Goal: Task Accomplishment & Management: Complete application form

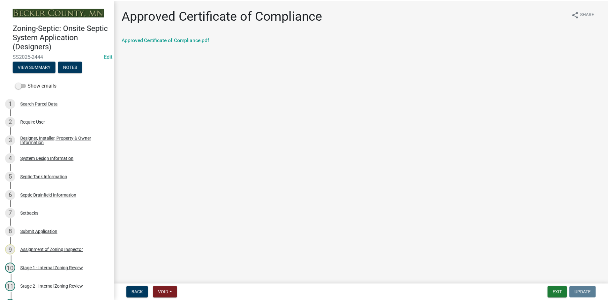
scroll to position [219, 0]
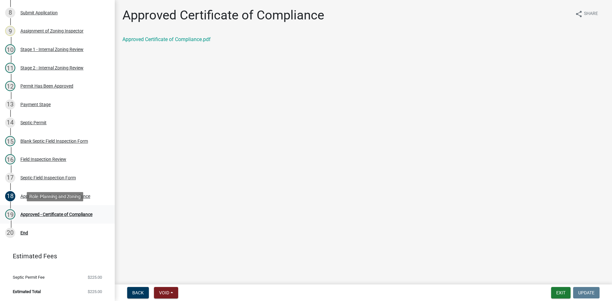
click at [81, 217] on div "Approved - Certificate of Compliance" at bounding box center [56, 214] width 72 height 4
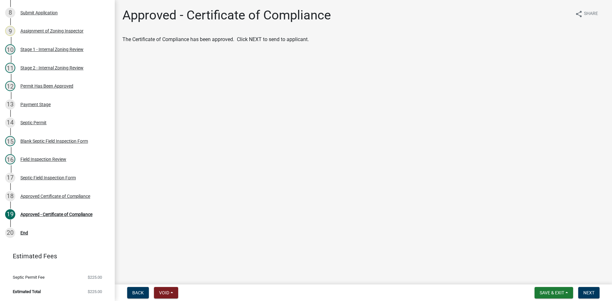
click at [304, 166] on main "Approved - Certificate of Compliance share Share The Certificate of Compliance …" at bounding box center [364, 141] width 498 height 282
click at [585, 292] on span "Next" at bounding box center [589, 293] width 11 height 5
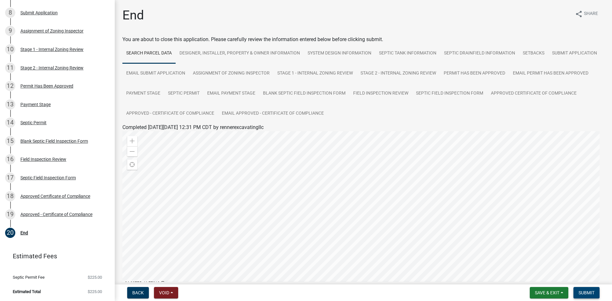
click at [590, 293] on span "Submit" at bounding box center [587, 293] width 16 height 5
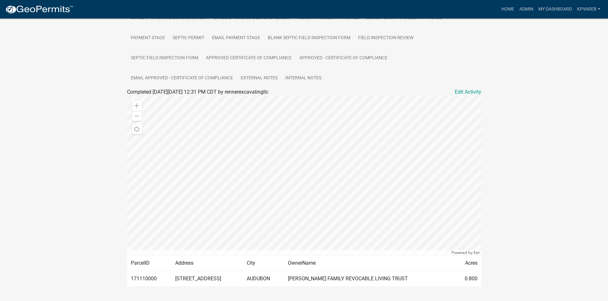
scroll to position [184, 0]
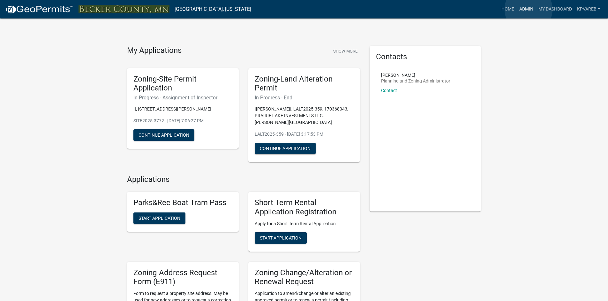
click at [529, 9] on link "Admin" at bounding box center [525, 9] width 19 height 12
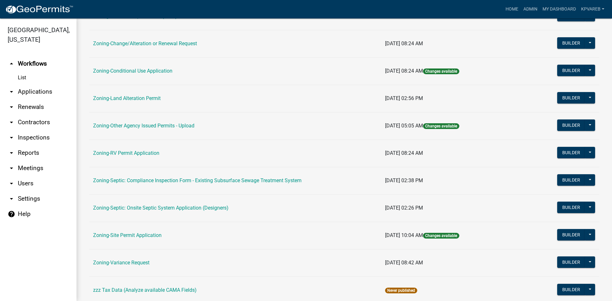
scroll to position [183, 0]
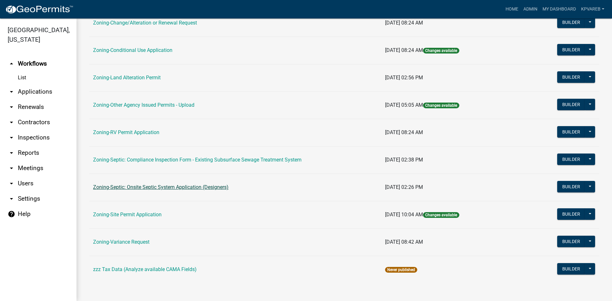
click at [192, 190] on link "Zoning-Septic: Onsite Septic System Application (Designers)" at bounding box center [161, 187] width 136 height 6
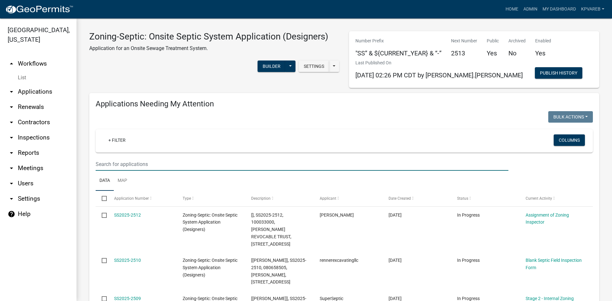
click at [110, 162] on input "text" at bounding box center [302, 164] width 413 height 13
type input "osborn"
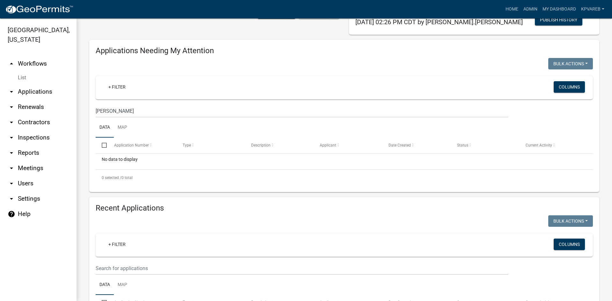
scroll to position [32, 0]
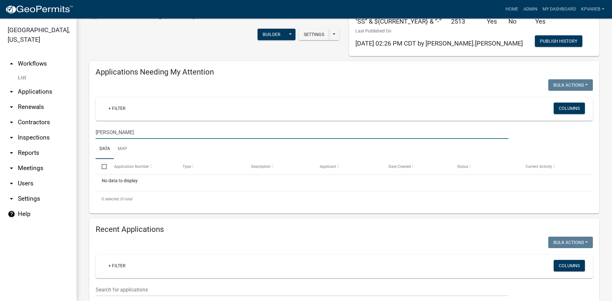
drag, startPoint x: 112, startPoint y: 132, endPoint x: 67, endPoint y: 147, distance: 47.4
click at [20, 153] on div "Becker County, Minnesota arrow_drop_up Workflows List arrow_drop_down Applicati…" at bounding box center [306, 159] width 612 height 283
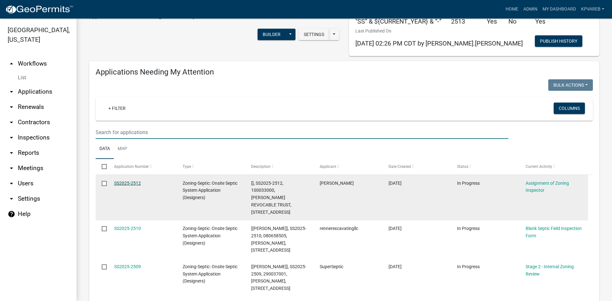
click at [132, 183] on link "SS2025-2512" at bounding box center [127, 183] width 27 height 5
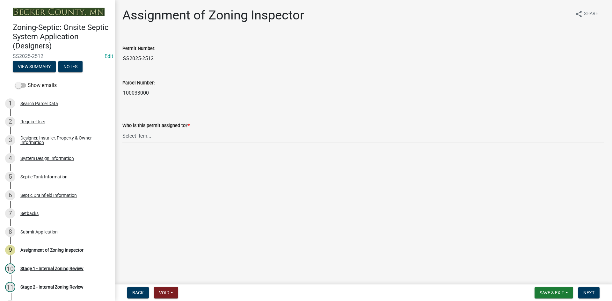
click at [146, 135] on select "Select Item... Nicole Bradbury Jeff Rusness Kyle Vareberg Susan Rockwell Tyler …" at bounding box center [363, 135] width 482 height 13
click at [122, 129] on select "Select Item... Nicole Bradbury Jeff Rusness Kyle Vareberg Susan Rockwell Tyler …" at bounding box center [363, 135] width 482 height 13
select select "7bfe52ba-73b7-4ac1-9bde-d3bb601555ca"
click at [587, 294] on span "Next" at bounding box center [589, 293] width 11 height 5
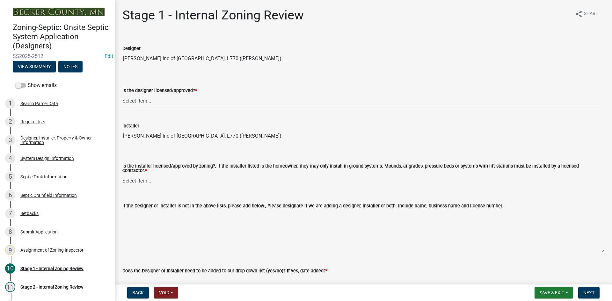
click at [144, 104] on select "Select Item... Yes No" at bounding box center [363, 100] width 482 height 13
click at [122, 94] on select "Select Item... Yes No" at bounding box center [363, 100] width 482 height 13
select select "49e49f1e-3b32-4342-8c2e-9cbd4919fe4d"
click at [192, 122] on div "Installer Hough Inc of Detroit Lakes, L770 (Michael Hough)" at bounding box center [363, 127] width 482 height 29
click at [220, 115] on div "Installer Hough Inc of Detroit Lakes, L770 (Michael Hough)" at bounding box center [363, 127] width 482 height 29
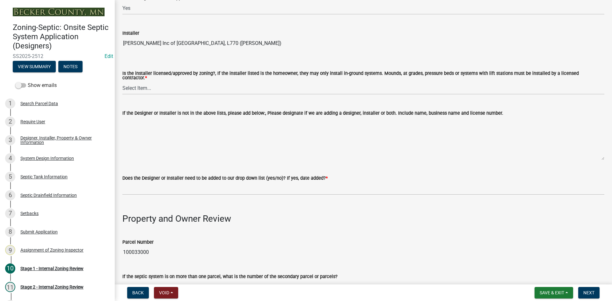
scroll to position [96, 0]
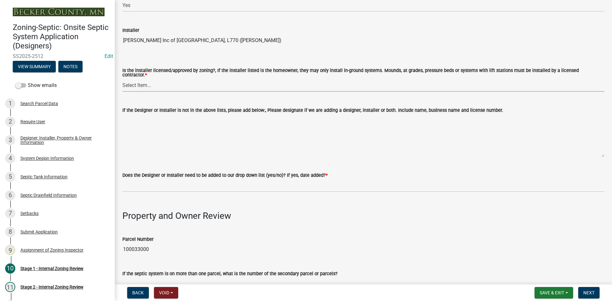
drag, startPoint x: 141, startPoint y: 79, endPoint x: 149, endPoint y: 87, distance: 11.3
click at [141, 79] on select "Select Item... Yes No" at bounding box center [363, 85] width 482 height 13
click at [122, 79] on select "Select Item... Yes No" at bounding box center [363, 85] width 482 height 13
select select "ca07ae0a-7638-46ff-ada2-c67ca3524324"
click at [224, 129] on textarea "If the Designer or Installer is not in the above lists, please add below:, Plea…" at bounding box center [363, 135] width 482 height 43
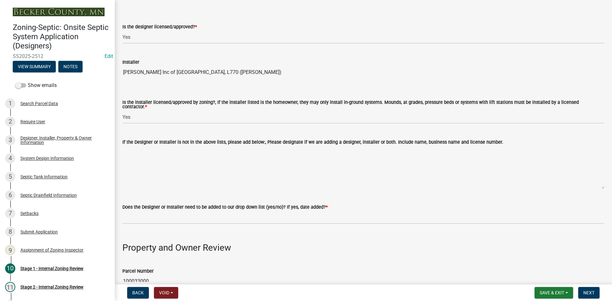
scroll to position [0, 0]
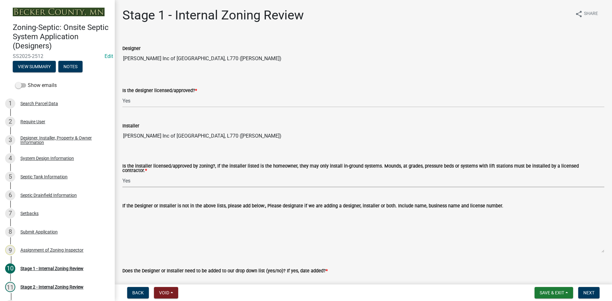
click at [198, 183] on select "Select Item... Yes No" at bounding box center [363, 180] width 482 height 13
click at [246, 160] on form "Is the installer licensed/approved by zoning?, If the installer listed is the h…" at bounding box center [363, 172] width 482 height 31
click at [274, 126] on div "Installer" at bounding box center [363, 126] width 482 height 8
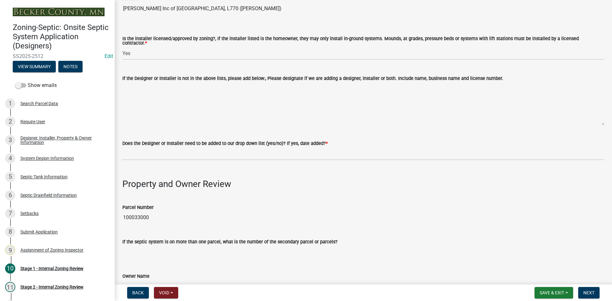
scroll to position [191, 0]
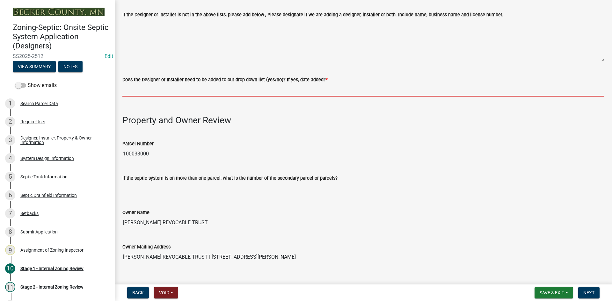
click at [142, 87] on input "Does the Designer or Installer need to be added to our drop down list (yes/no)?…" at bounding box center [363, 90] width 482 height 13
type input "NO"
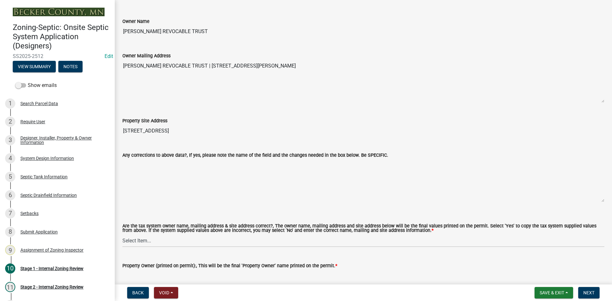
scroll to position [478, 0]
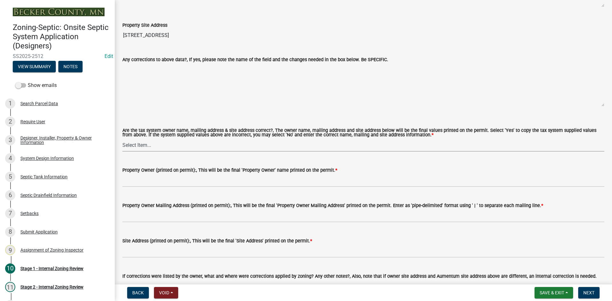
drag, startPoint x: 145, startPoint y: 144, endPoint x: 149, endPoint y: 149, distance: 6.2
click at [145, 144] on select "Select Item... Yes No" at bounding box center [363, 145] width 482 height 13
click at [122, 139] on select "Select Item... Yes No" at bounding box center [363, 145] width 482 height 13
select select "ec75a761-93b4-47c5-8535-fea253c32937"
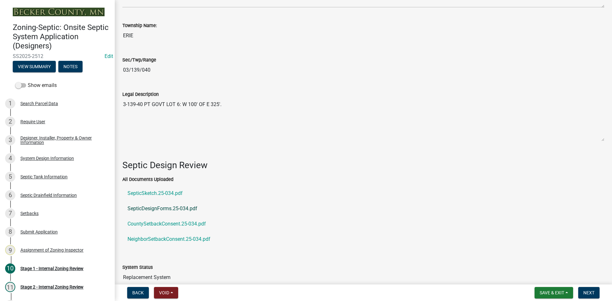
scroll to position [774, 0]
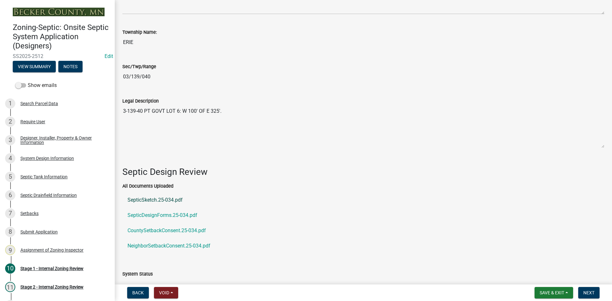
click at [160, 198] on link "SepticSketch.25-034.pdf" at bounding box center [363, 200] width 482 height 15
click at [167, 211] on link "SepticDesignForms.25-034.pdf" at bounding box center [363, 215] width 482 height 15
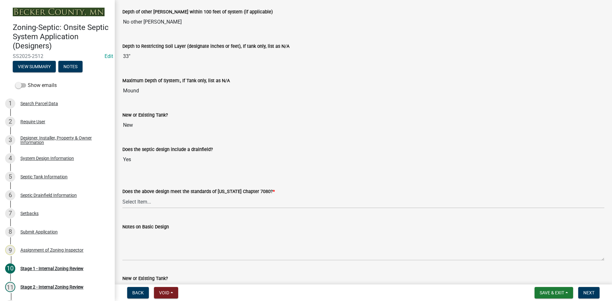
scroll to position [1349, 0]
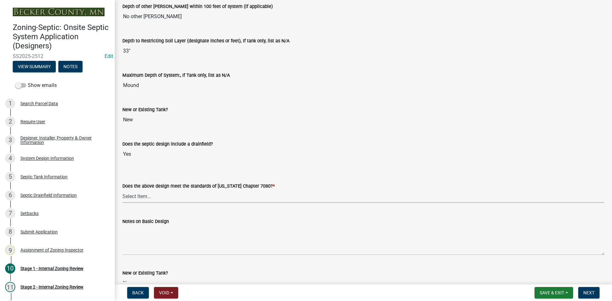
click at [147, 195] on select "Select Item... Yes No" at bounding box center [363, 196] width 482 height 13
click at [122, 190] on select "Select Item... Yes No" at bounding box center [363, 196] width 482 height 13
select select "bcbb982e-a48c-4b4a-a83b-ed1363446a86"
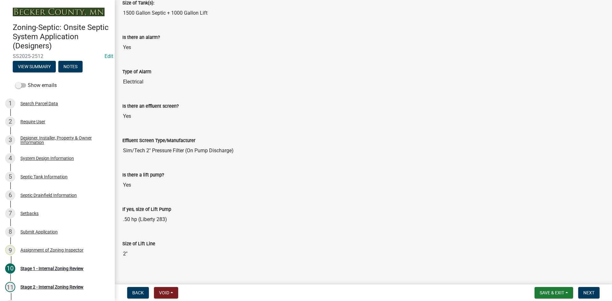
scroll to position [1467, 0]
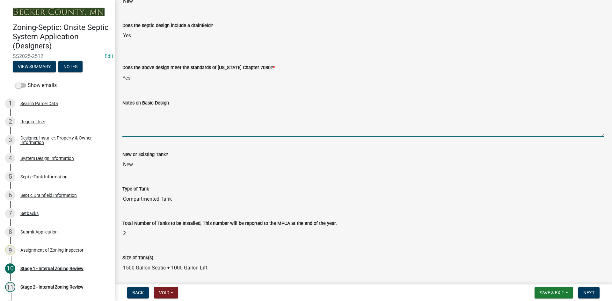
click at [136, 115] on textarea "Notes on Basic Design" at bounding box center [363, 122] width 482 height 30
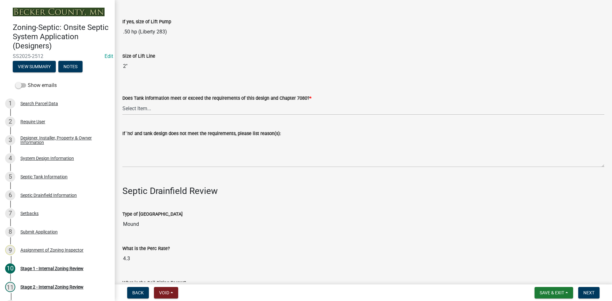
scroll to position [1946, 0]
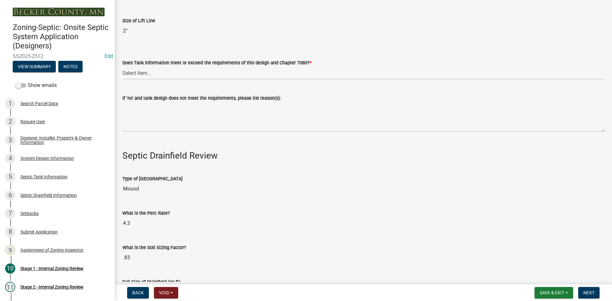
type textarea "type 3 design"
click at [144, 74] on select "Select Item... Yes No" at bounding box center [363, 73] width 482 height 13
click at [122, 67] on select "Select Item... Yes No" at bounding box center [363, 73] width 482 height 13
select select "47a2a5dd-5977-4941-8e6f-09ff03cdfb75"
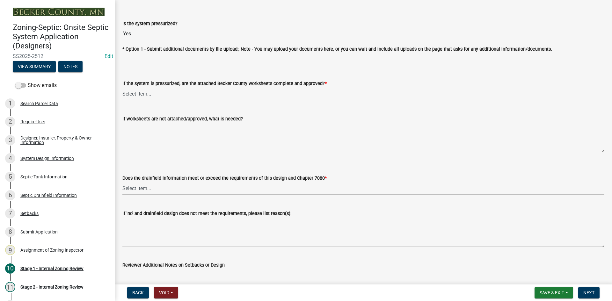
scroll to position [2392, 0]
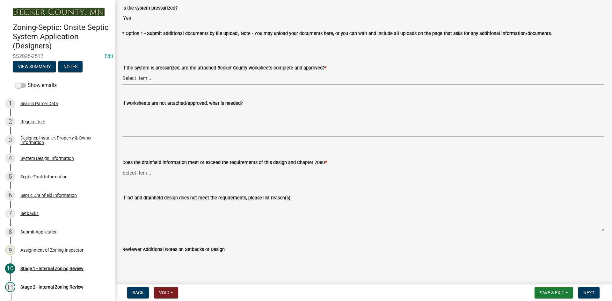
click at [150, 79] on select "Select Item... Yes No NA" at bounding box center [363, 78] width 482 height 13
click at [122, 72] on select "Select Item... Yes No NA" at bounding box center [363, 78] width 482 height 13
select select "3f5b086d-5a4c-4236-93bc-fa7bf4d11838"
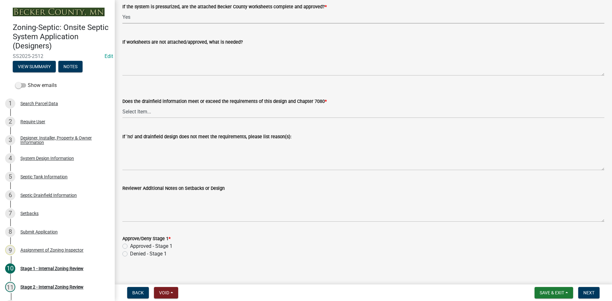
scroll to position [2458, 0]
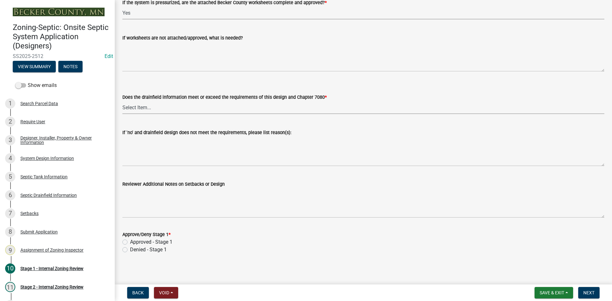
drag, startPoint x: 144, startPoint y: 106, endPoint x: 147, endPoint y: 112, distance: 6.5
click at [144, 106] on select "Select Item... Yes No" at bounding box center [363, 107] width 482 height 13
click at [122, 101] on select "Select Item... Yes No" at bounding box center [363, 107] width 482 height 13
select select "888a8260-2be6-47f2-a4de-b9f453a4d3bc"
click at [130, 240] on label "Approved - Stage 1" at bounding box center [151, 243] width 42 height 8
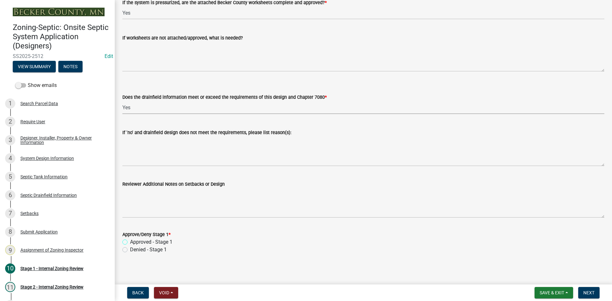
click at [130, 240] on input "Approved - Stage 1" at bounding box center [132, 241] width 4 height 4
radio input "true"
click at [583, 292] on button "Next" at bounding box center [589, 292] width 21 height 11
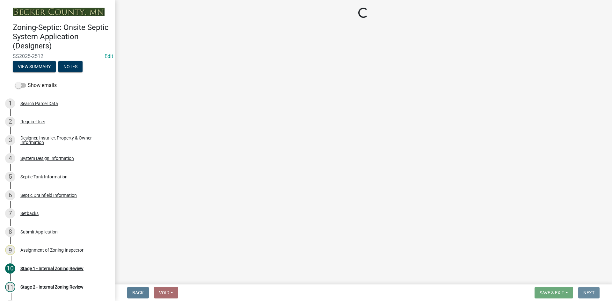
scroll to position [0, 0]
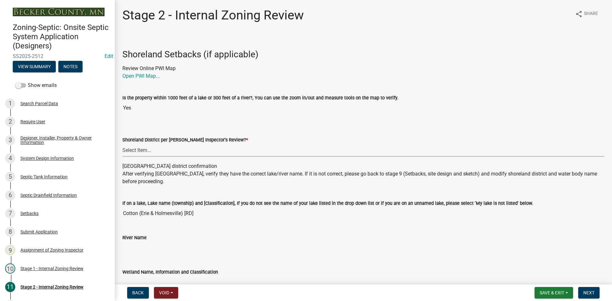
click at [160, 150] on select "Select Item... Yes No" at bounding box center [363, 150] width 482 height 13
click at [122, 144] on select "Select Item... Yes No" at bounding box center [363, 150] width 482 height 13
select select "69d592bb-9906-4277-a6fb-df8686255161"
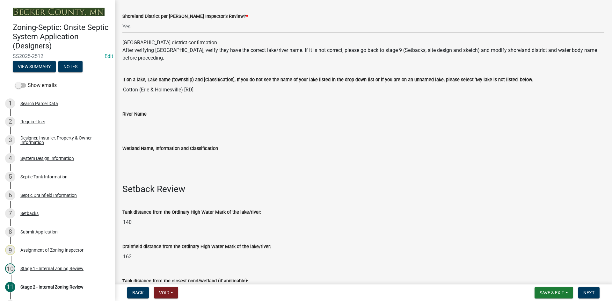
scroll to position [191, 0]
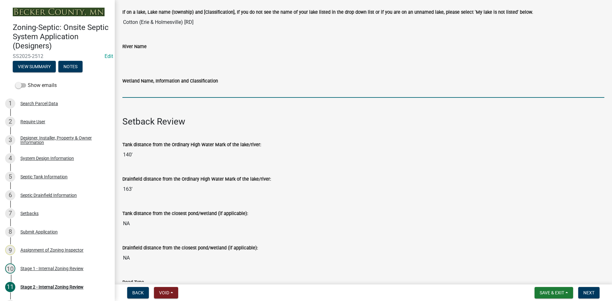
click at [155, 92] on input "Wetland Name, Information and Classification" at bounding box center [363, 91] width 482 height 13
type input "rd100"
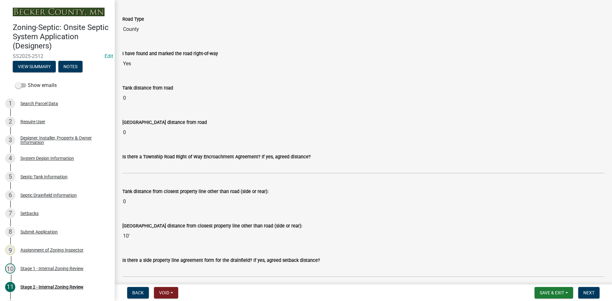
scroll to position [510, 0]
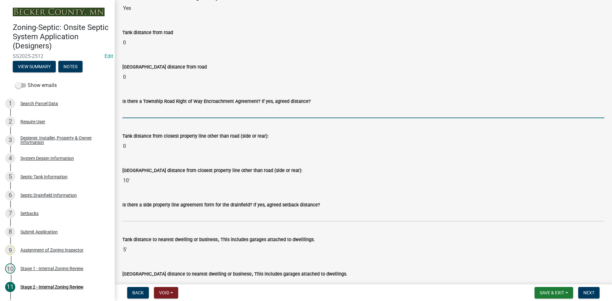
click at [151, 112] on input "Is there a Township Road Right of Way Encroachment Agreement? If yes, agreed di…" at bounding box center [363, 111] width 482 height 13
type input "yes/0 ft"
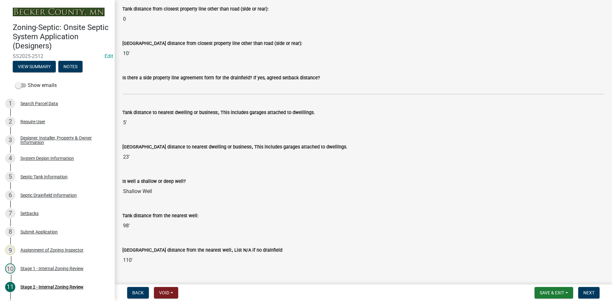
scroll to position [638, 0]
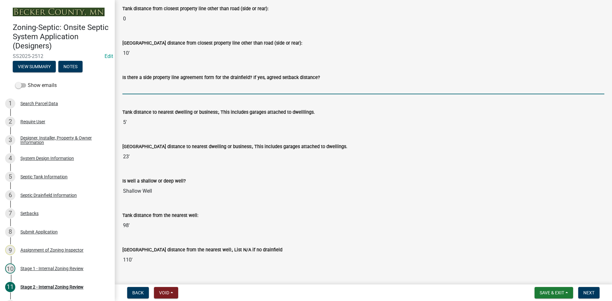
drag, startPoint x: 156, startPoint y: 89, endPoint x: 168, endPoint y: 94, distance: 13.6
click at [156, 89] on input "Is there a side property line agreement form for the drainfield? If yes, agreed…" at bounding box center [363, 87] width 482 height 13
type input "YES/ CLOSER THAN TEN FEET"
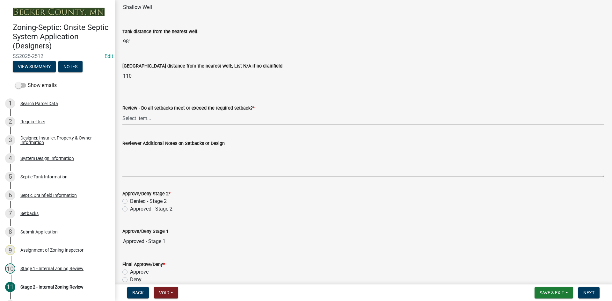
scroll to position [829, 0]
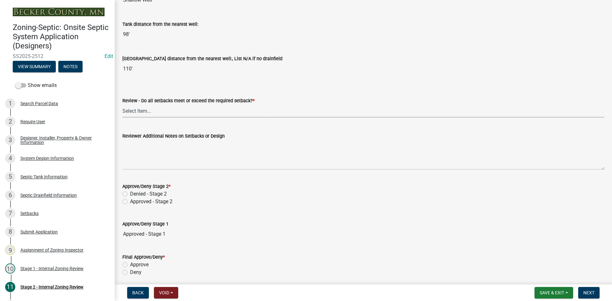
drag, startPoint x: 147, startPoint y: 111, endPoint x: 150, endPoint y: 117, distance: 7.1
click at [147, 111] on select "Select Item... Yes No N/A" at bounding box center [363, 111] width 482 height 13
click at [122, 105] on select "Select Item... Yes No N/A" at bounding box center [363, 111] width 482 height 13
select select "1ad81be4-5d59-46bf-8b7b-d7c0f20ad891"
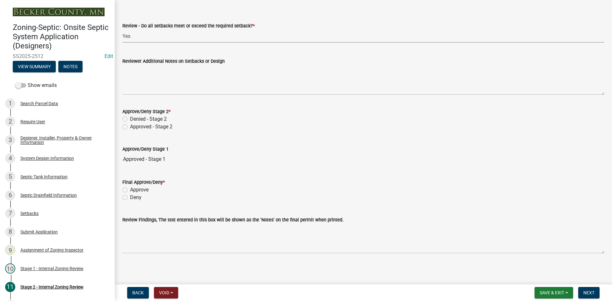
scroll to position [906, 0]
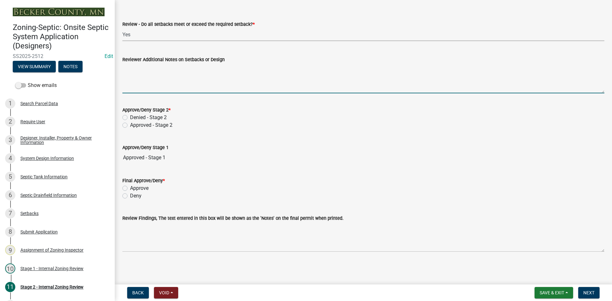
click at [167, 75] on textarea "Reviewer Additional Notes on Setbacks or Design" at bounding box center [363, 78] width 482 height 30
click at [130, 188] on label "Approve" at bounding box center [139, 189] width 18 height 8
click at [130, 188] on input "Approve" at bounding box center [132, 187] width 4 height 4
radio input "true"
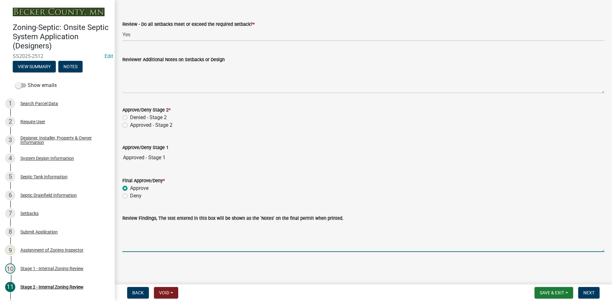
click at [152, 233] on textarea "Review Findings, The text entered in this box will be shown as the 'Notes' on t…" at bounding box center [363, 237] width 482 height 30
type textarea "t"
type textarea "type 3 system /pla /rowa"
click at [130, 126] on label "Approved - Stage 2" at bounding box center [151, 126] width 42 height 8
click at [130, 126] on input "Approved - Stage 2" at bounding box center [132, 124] width 4 height 4
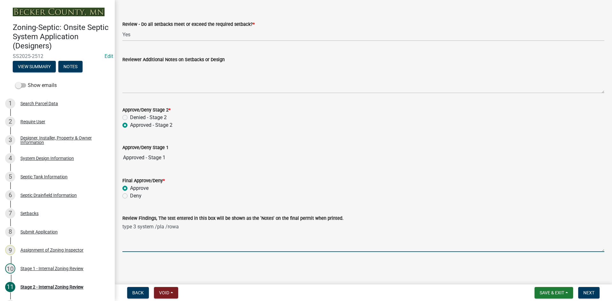
radio input "true"
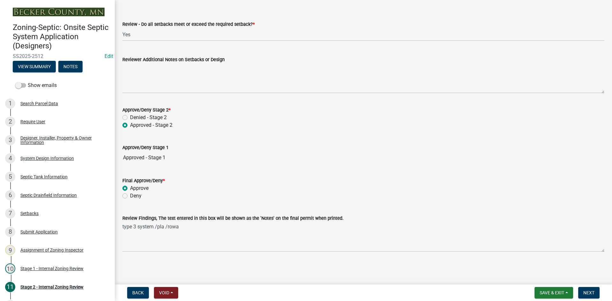
click at [258, 188] on div "Approve" at bounding box center [363, 189] width 482 height 8
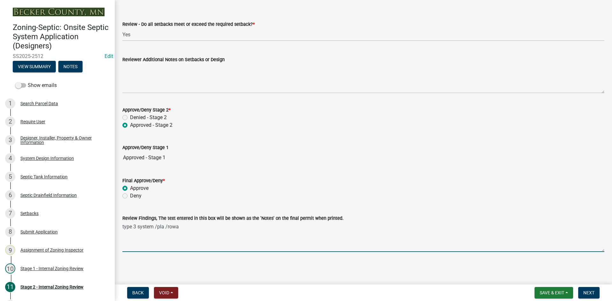
click at [181, 229] on textarea "type 3 system /pla /rowa" at bounding box center [363, 237] width 482 height 30
type textarea "type 3 system /pla /rowa"
click at [595, 294] on span "Next" at bounding box center [589, 293] width 11 height 5
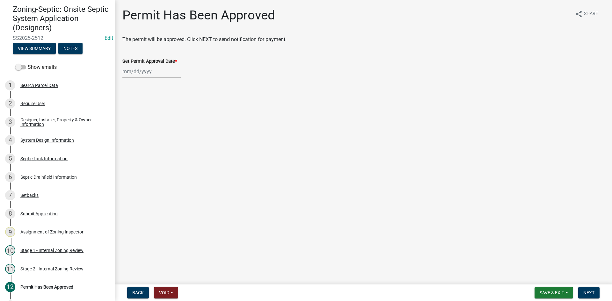
scroll to position [25, 0]
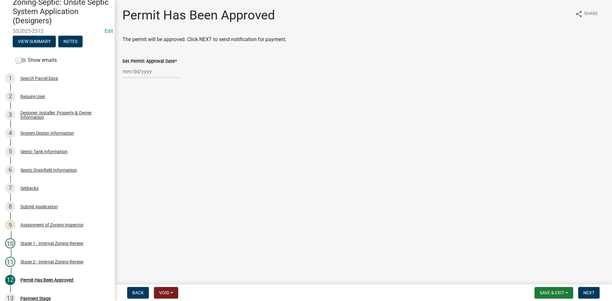
click at [160, 72] on div at bounding box center [151, 71] width 58 height 13
select select "9"
select select "2025"
click at [173, 114] on div "12" at bounding box center [170, 116] width 10 height 10
type input "[DATE]"
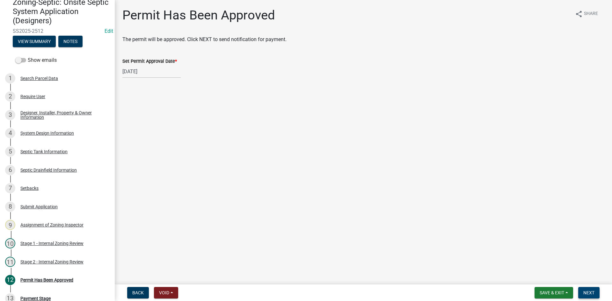
click at [589, 292] on span "Next" at bounding box center [589, 293] width 11 height 5
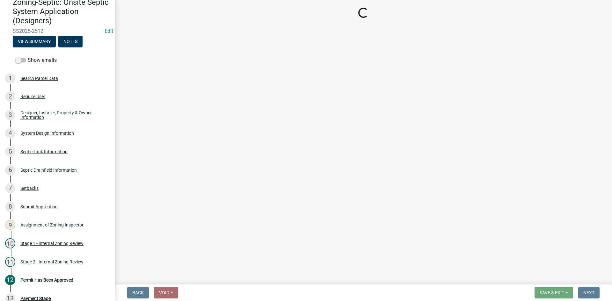
select select "3: 3"
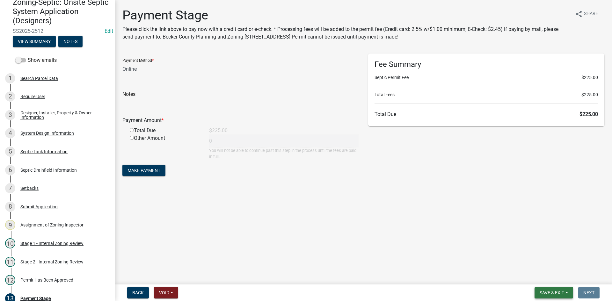
click at [548, 291] on span "Save & Exit" at bounding box center [552, 293] width 25 height 5
click at [551, 277] on button "Save & Exit" at bounding box center [547, 276] width 51 height 15
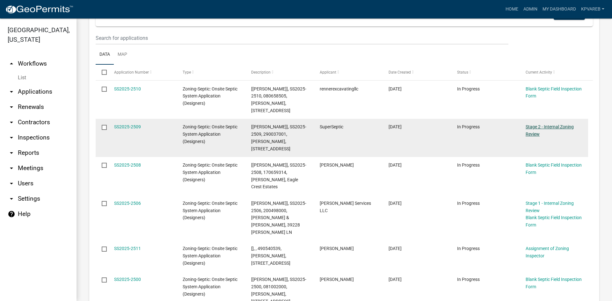
scroll to position [128, 0]
click at [128, 124] on link "SS2025-2509" at bounding box center [127, 125] width 27 height 5
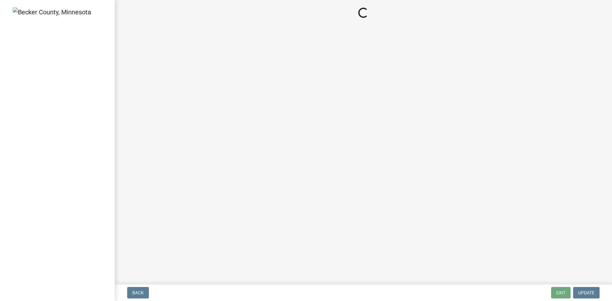
select select "6aff4bf5-f522-4fb2-96f1-02faf4b88fa3"
select select "1ad81be4-5d59-46bf-8b7b-d7c0f20ad891"
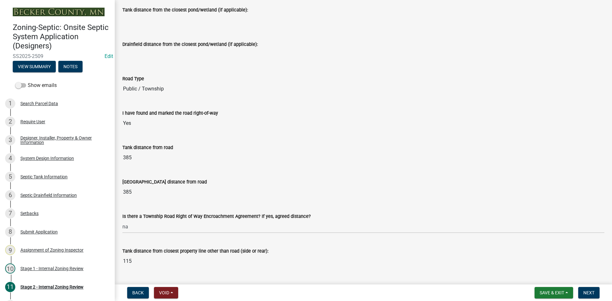
scroll to position [383, 0]
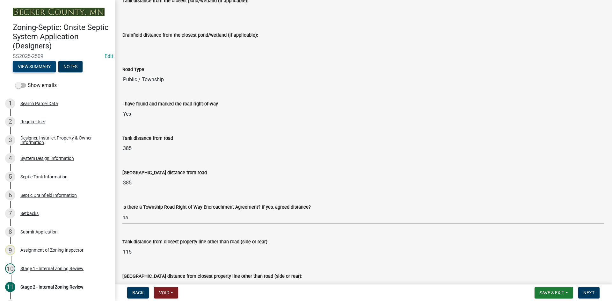
click at [33, 68] on button "View Summary" at bounding box center [34, 66] width 43 height 11
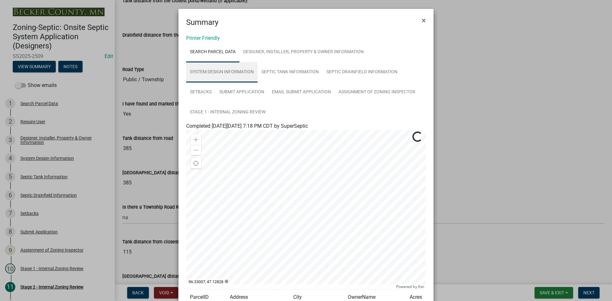
click at [234, 71] on link "System Design Information" at bounding box center [221, 72] width 71 height 20
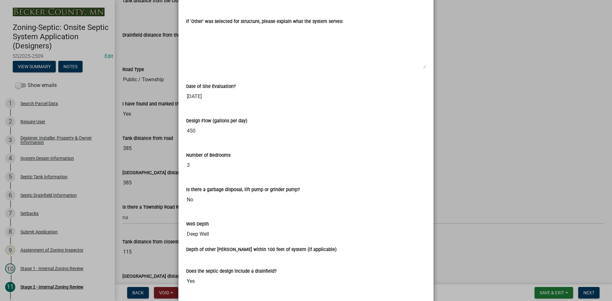
scroll to position [925, 0]
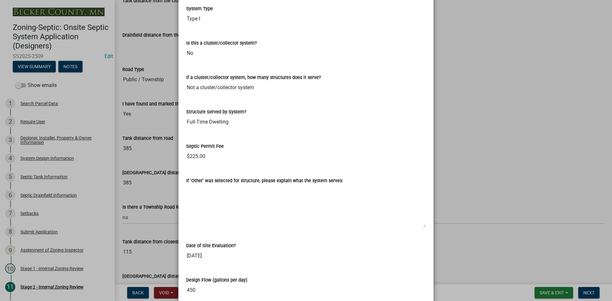
click at [525, 110] on ngb-modal-window "Summary × Printer Friendly Search Parcel Data Designer, Installer, Property & O…" at bounding box center [306, 150] width 612 height 301
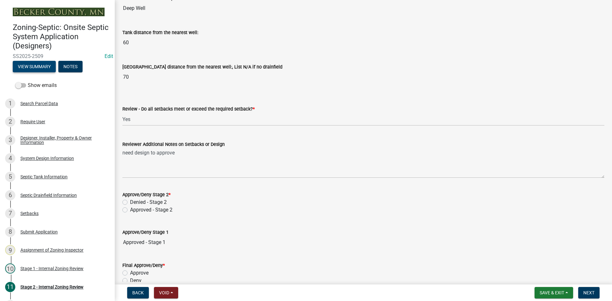
scroll to position [884, 0]
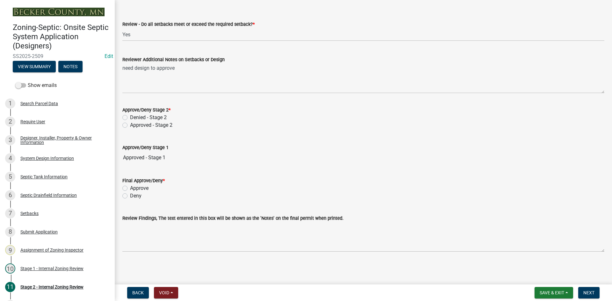
click at [130, 126] on label "Approved - Stage 2" at bounding box center [151, 126] width 42 height 8
click at [130, 126] on input "Approved - Stage 2" at bounding box center [132, 124] width 4 height 4
radio input "true"
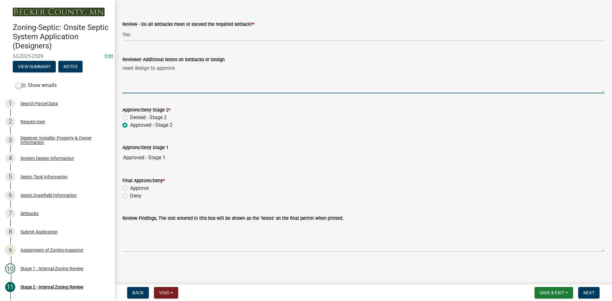
drag, startPoint x: 123, startPoint y: 68, endPoint x: 285, endPoint y: 74, distance: 161.8
click at [285, 74] on textarea "need design to approve" at bounding box center [363, 78] width 482 height 30
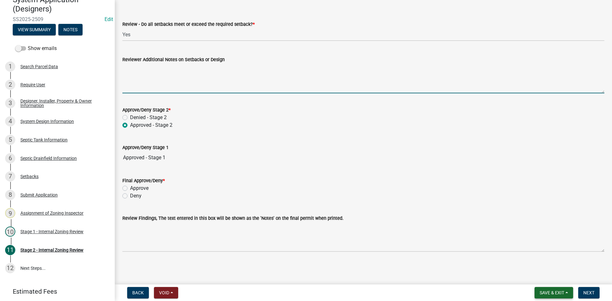
click at [551, 287] on button "Save & Exit" at bounding box center [554, 292] width 39 height 11
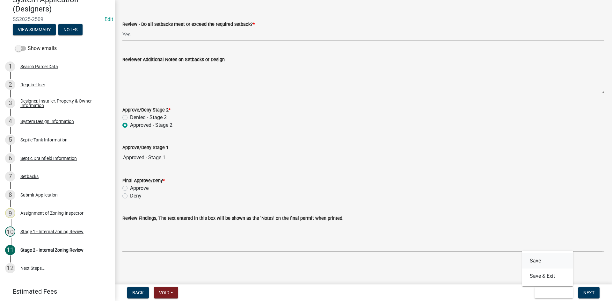
click at [541, 264] on button "Save" at bounding box center [547, 261] width 51 height 15
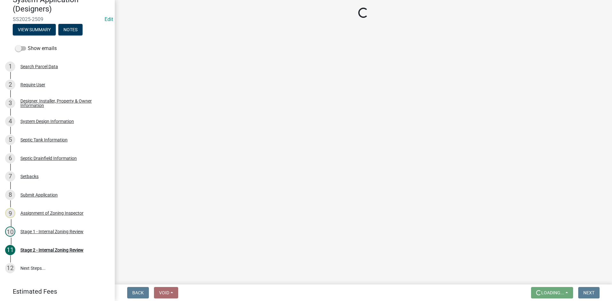
scroll to position [73, 0]
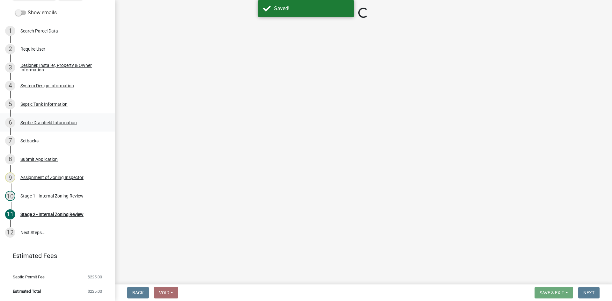
select select "6aff4bf5-f522-4fb2-96f1-02faf4b88fa3"
select select "1ad81be4-5d59-46bf-8b7b-d7c0f20ad891"
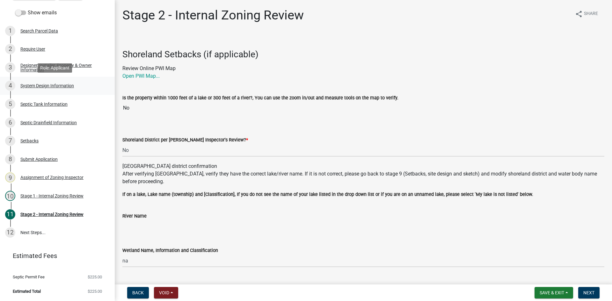
click at [68, 86] on div "System Design Information" at bounding box center [47, 86] width 54 height 4
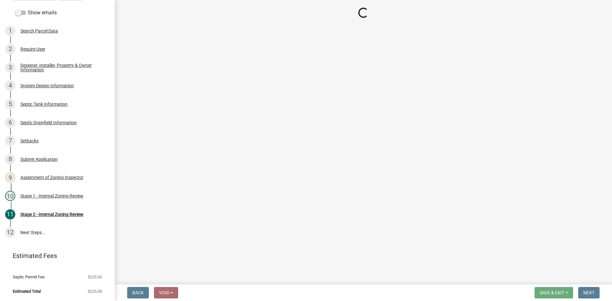
select select "8ba21533-2acf-4cc6-95e5-280e4aabd5a3"
select select "25258e87-3ef9-4f1c-a5f1-75a1d463abfb"
select select "011fbff4-a41d-4a75-9bd8-71c7e6c69e0d"
select select "85fdfef2-2683-4311-b5d5-5505f6411127"
select select "d95a9312-c8a1-4ec7-8581-25dbcf440a1f"
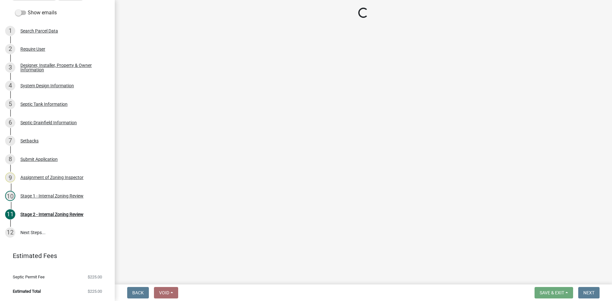
select select "ba735beb-519e-40f0-ae20-62d65fc4c46b"
select select "ef698bf5-6172-44c1-9ffb-522c07469aed"
select select "a0c59fcd-b61c-4c3a-90a8-e70849750c47"
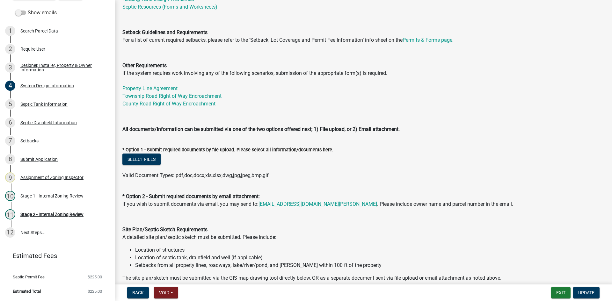
scroll to position [287, 0]
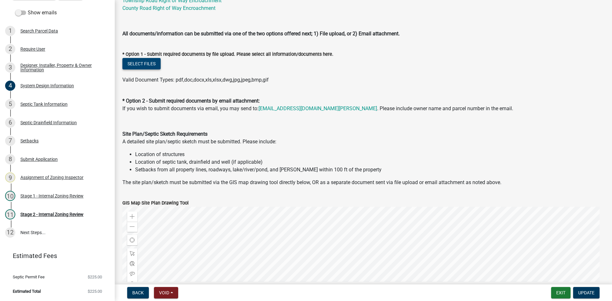
click at [148, 63] on button "Select files" at bounding box center [141, 63] width 38 height 11
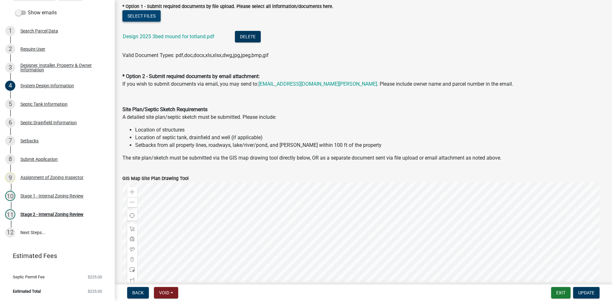
scroll to position [415, 0]
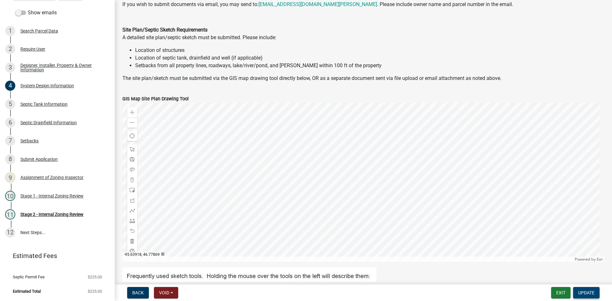
click at [588, 294] on span "Update" at bounding box center [587, 293] width 16 height 5
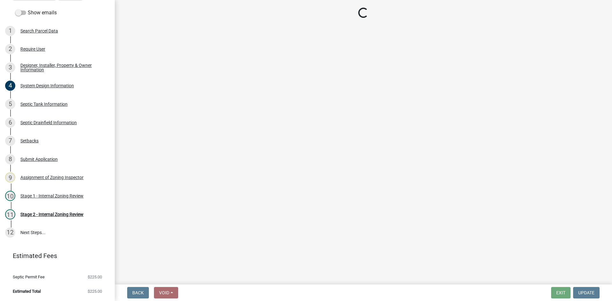
select select "49e49f1e-3b32-4342-8c2e-9cbd4919fe4d"
select select "ca07ae0a-7638-46ff-ada2-c67ca3524324"
select select "ec75a761-93b4-47c5-8535-fea253c32937"
select select "bcbb982e-a48c-4b4a-a83b-ed1363446a86"
select select "47a2a5dd-5977-4941-8e6f-09ff03cdfb75"
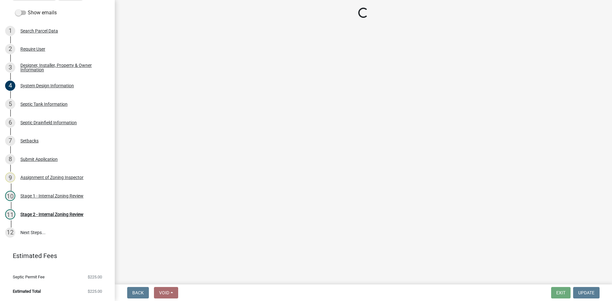
select select "3f5b086d-5a4c-4236-93bc-fa7bf4d11838"
select select "888a8260-2be6-47f2-a4de-b9f453a4d3bc"
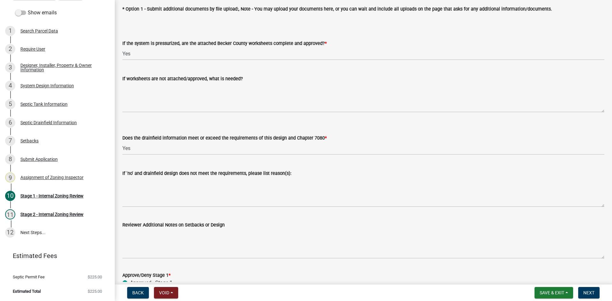
scroll to position [2390, 0]
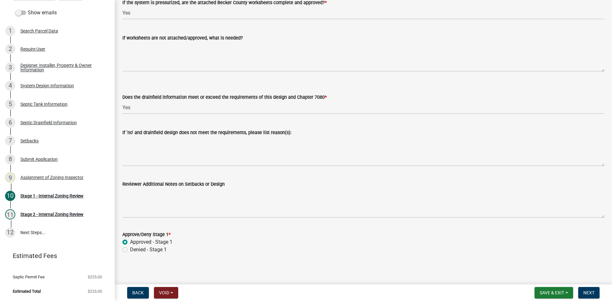
click at [240, 231] on div "Approve/Deny Stage 1 *" at bounding box center [363, 235] width 482 height 8
click at [588, 293] on span "Next" at bounding box center [589, 293] width 11 height 5
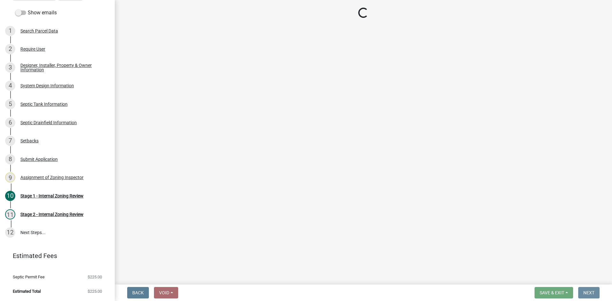
scroll to position [0, 0]
select select "6aff4bf5-f522-4fb2-96f1-02faf4b88fa3"
select select "1ad81be4-5d59-46bf-8b7b-d7c0f20ad891"
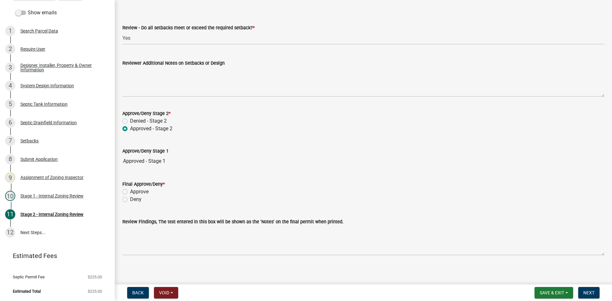
scroll to position [884, 0]
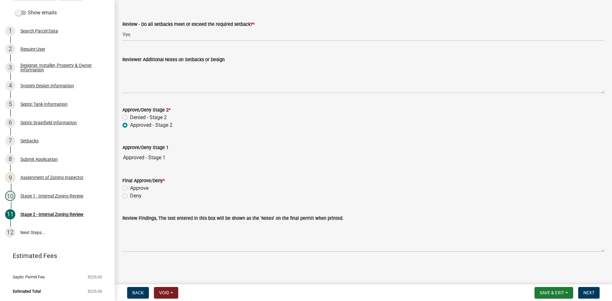
click at [130, 190] on label "Approve" at bounding box center [139, 189] width 18 height 8
click at [130, 189] on input "Approve" at bounding box center [132, 187] width 4 height 4
radio input "true"
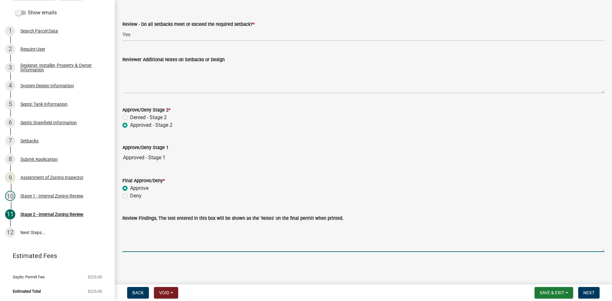
click at [153, 237] on textarea "Review Findings, The text entered in this box will be shown as the 'Notes' on t…" at bounding box center [363, 237] width 482 height 30
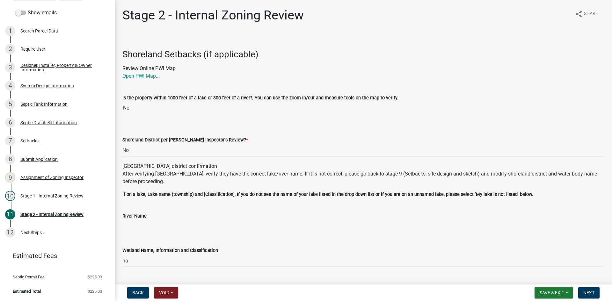
scroll to position [0, 0]
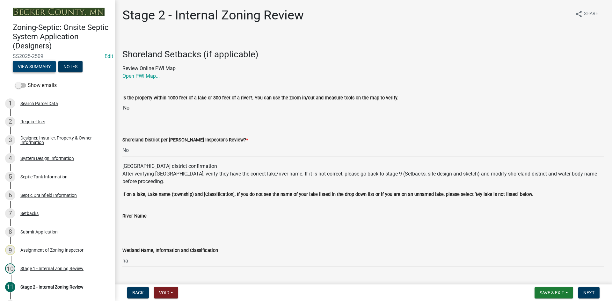
click at [40, 67] on button "View Summary" at bounding box center [34, 66] width 43 height 11
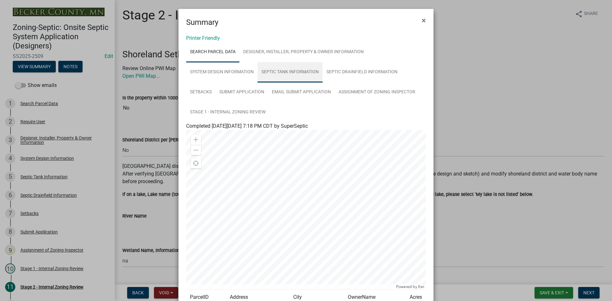
click at [294, 71] on link "Septic Tank Information" at bounding box center [290, 72] width 65 height 20
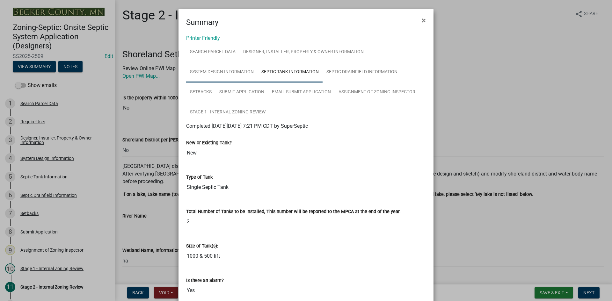
click at [223, 71] on link "System Design Information" at bounding box center [221, 72] width 71 height 20
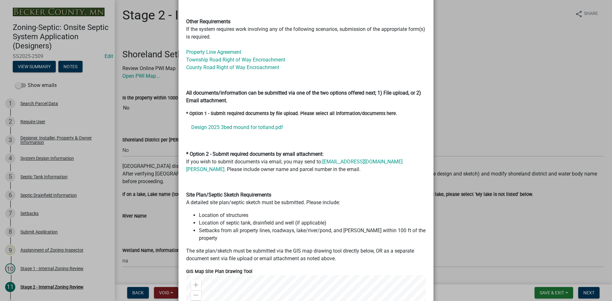
scroll to position [415, 0]
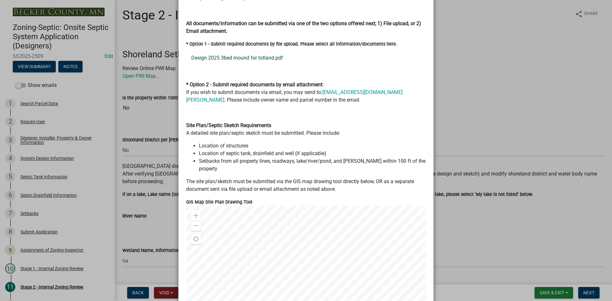
click at [237, 54] on link "Design 2025 3bed mound for totland.pdf" at bounding box center [306, 57] width 240 height 15
click at [505, 60] on ngb-modal-window "Summary × Printer Friendly Search Parcel Data Designer, Installer, Property & O…" at bounding box center [306, 150] width 612 height 301
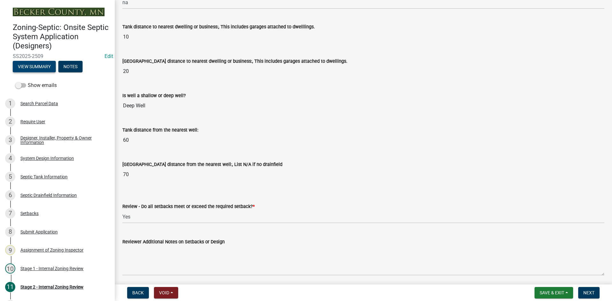
scroll to position [884, 0]
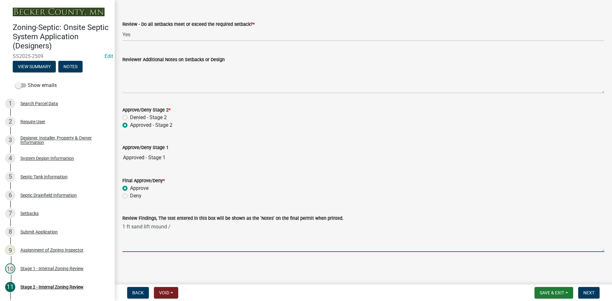
click at [171, 233] on textarea "1 ft sand lift mound /" at bounding box center [363, 237] width 482 height 30
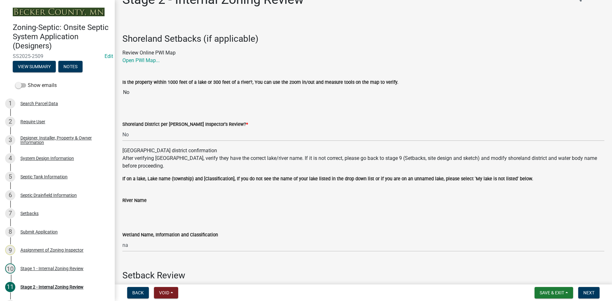
scroll to position [0, 0]
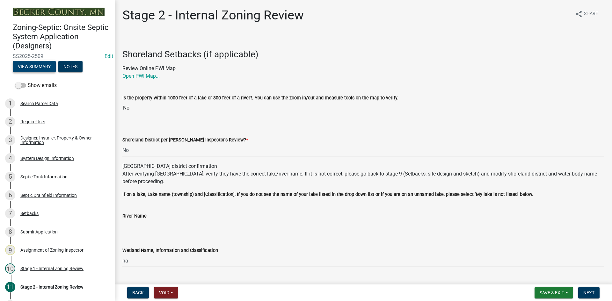
type textarea "1 ft sand lift mound /1500/2 tank"
click at [41, 66] on button "View Summary" at bounding box center [34, 66] width 43 height 11
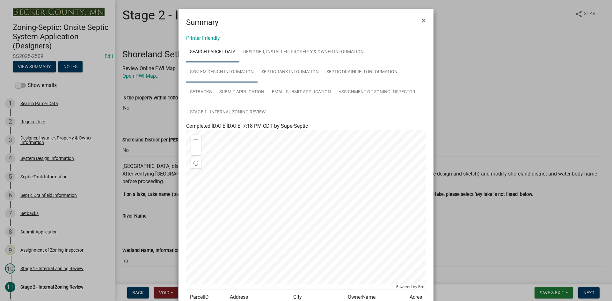
click at [229, 71] on link "System Design Information" at bounding box center [221, 72] width 71 height 20
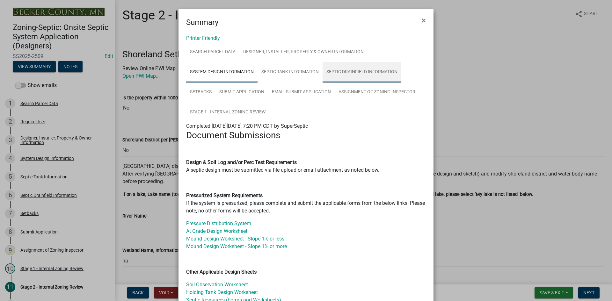
click at [365, 72] on link "Septic Drainfield Information" at bounding box center [362, 72] width 79 height 20
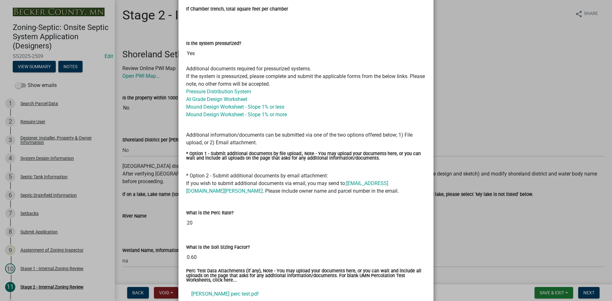
scroll to position [376, 0]
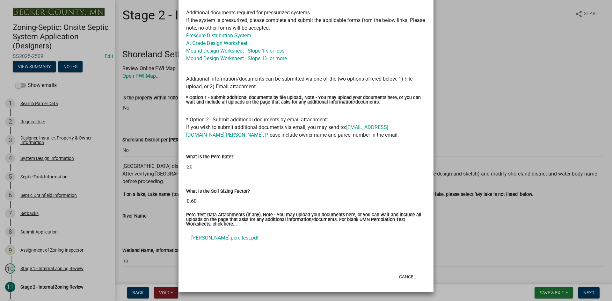
click at [492, 99] on ngb-modal-window "Summary × Printer Friendly Search Parcel Data Designer, Installer, Property & O…" at bounding box center [306, 150] width 612 height 301
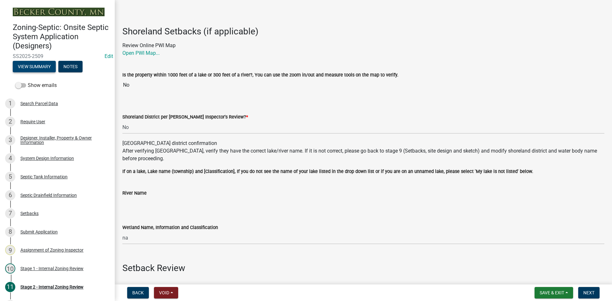
scroll to position [0, 0]
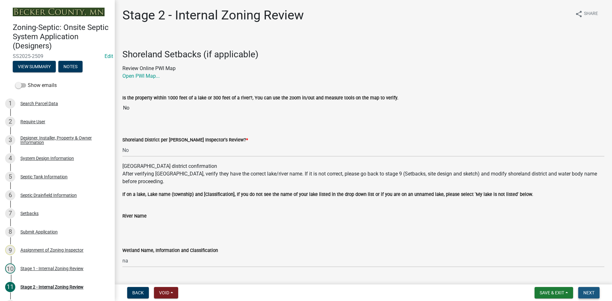
click at [590, 294] on span "Next" at bounding box center [589, 293] width 11 height 5
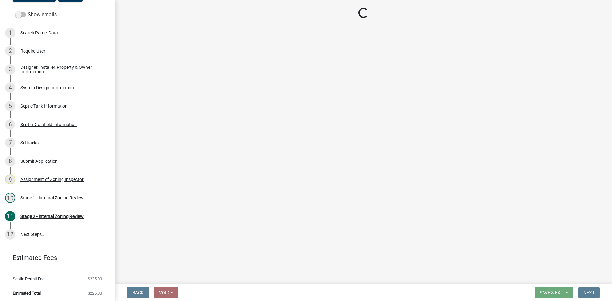
scroll to position [73, 0]
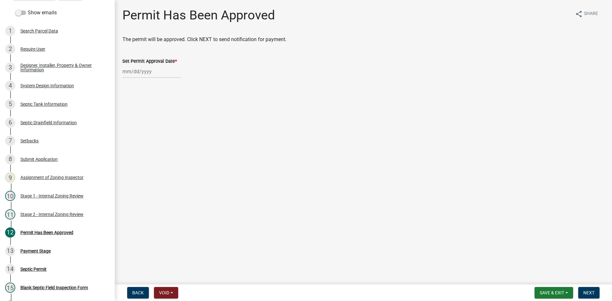
click at [165, 79] on wm-data-entity-input "Set Permit Approval Date *" at bounding box center [363, 65] width 482 height 35
click at [163, 77] on div at bounding box center [151, 71] width 58 height 13
select select "9"
select select "2025"
click at [171, 114] on div "12" at bounding box center [170, 116] width 10 height 10
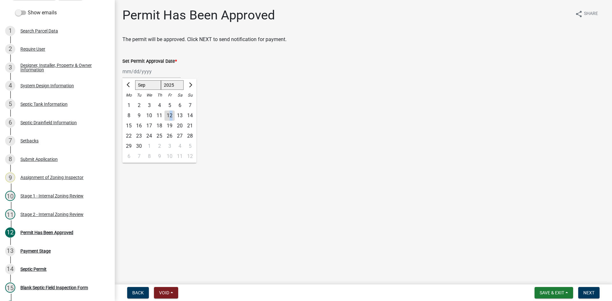
type input "[DATE]"
click at [590, 291] on span "Next" at bounding box center [589, 293] width 11 height 5
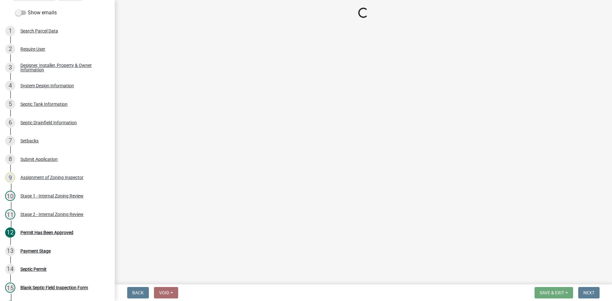
select select "3: 3"
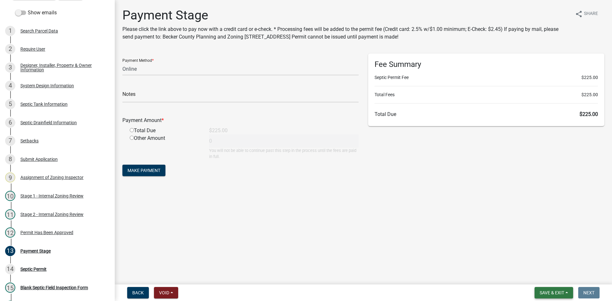
click at [545, 298] on button "Save & Exit" at bounding box center [554, 292] width 39 height 11
click at [546, 282] on button "Save & Exit" at bounding box center [547, 276] width 51 height 15
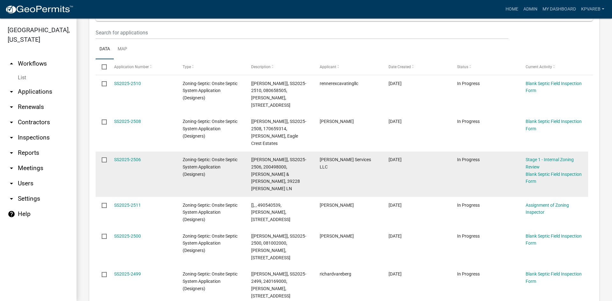
scroll to position [128, 0]
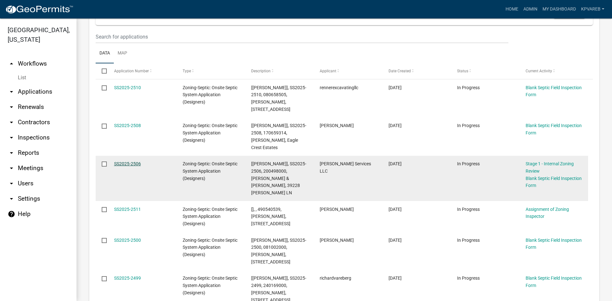
click at [136, 161] on link "SS2025-2506" at bounding box center [127, 163] width 27 height 5
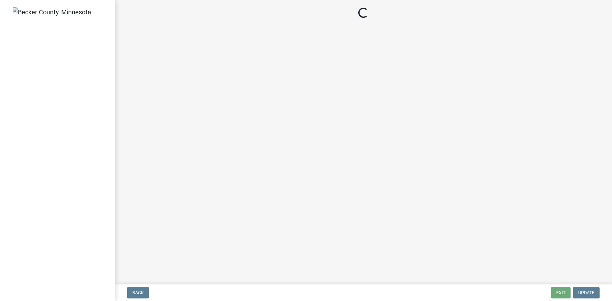
select select "49e49f1e-3b32-4342-8c2e-9cbd4919fe4d"
select select "ca07ae0a-7638-46ff-ada2-c67ca3524324"
select select "ec75a761-93b4-47c5-8535-fea253c32937"
select select "bcbb982e-a48c-4b4a-a83b-ed1363446a86"
select select "47a2a5dd-5977-4941-8e6f-09ff03cdfb75"
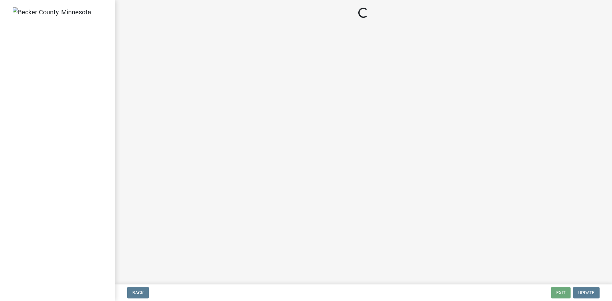
select select "3f5b086d-5a4c-4236-93bc-fa7bf4d11838"
select select "888a8260-2be6-47f2-a4de-b9f453a4d3bc"
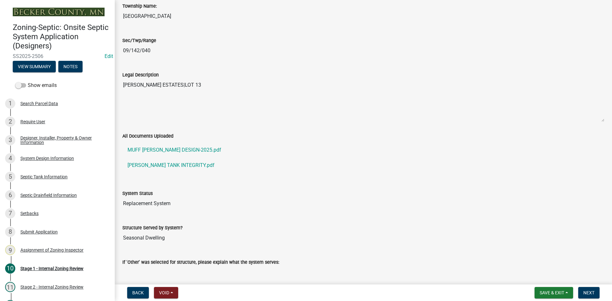
scroll to position [766, 0]
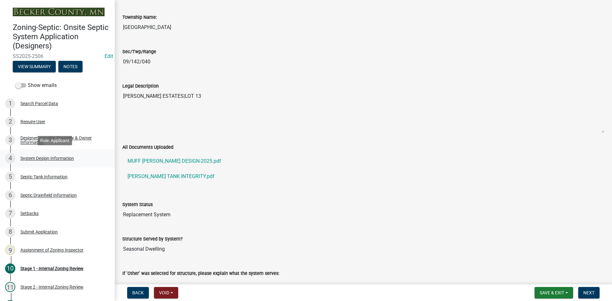
click at [54, 158] on div "System Design Information" at bounding box center [47, 158] width 54 height 4
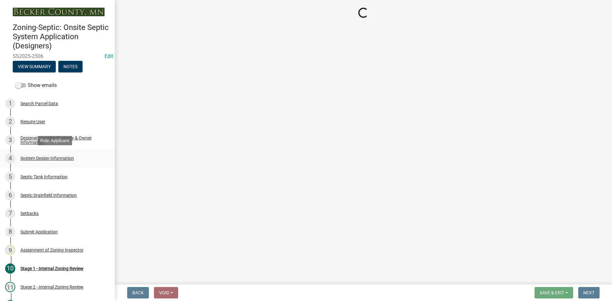
select select "8ba21533-2acf-4cc6-95e5-280e4aabd5a3"
select select "25258e87-3ef9-4f1c-a5f1-75a1d463abfb"
select select "011fbff4-a41d-4a75-9bd8-71c7e6c69e0d"
select select "85fdfef2-2683-4311-b5d5-5505f6411127"
select select "ba735beb-519e-40f0-ae20-62d65fc4c46b"
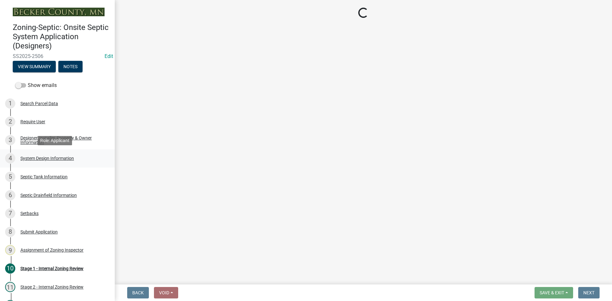
select select "ef698bf5-6172-44c1-9ffb-522c07469aed"
select select "384fc250-a67e-4e5e-a6e0-19116deb63e7"
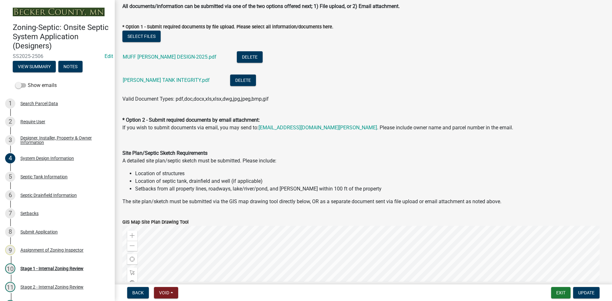
scroll to position [319, 0]
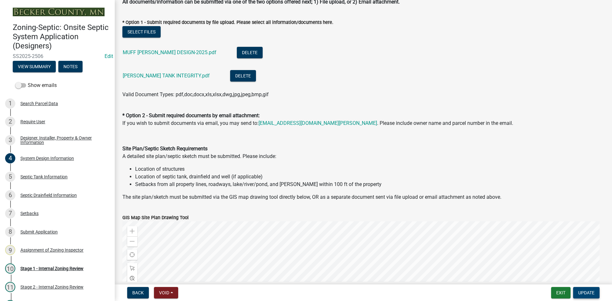
click at [583, 295] on span "Update" at bounding box center [587, 293] width 16 height 5
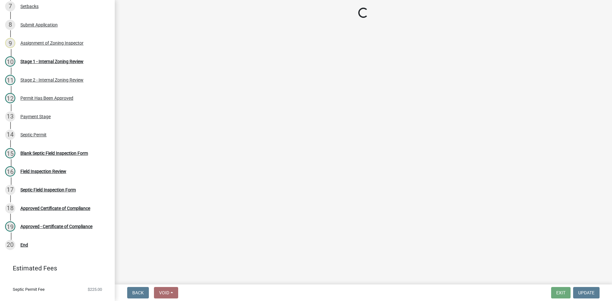
scroll to position [215, 0]
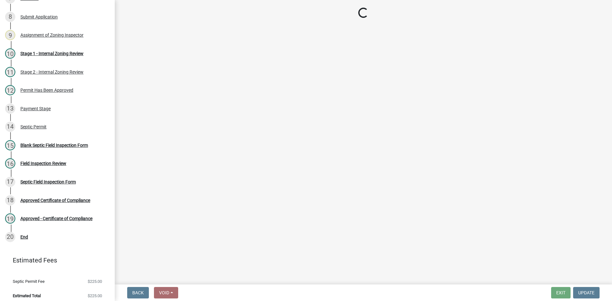
select select "49e49f1e-3b32-4342-8c2e-9cbd4919fe4d"
select select "ca07ae0a-7638-46ff-ada2-c67ca3524324"
select select "ec75a761-93b4-47c5-8535-fea253c32937"
select select "bcbb982e-a48c-4b4a-a83b-ed1363446a86"
select select "47a2a5dd-5977-4941-8e6f-09ff03cdfb75"
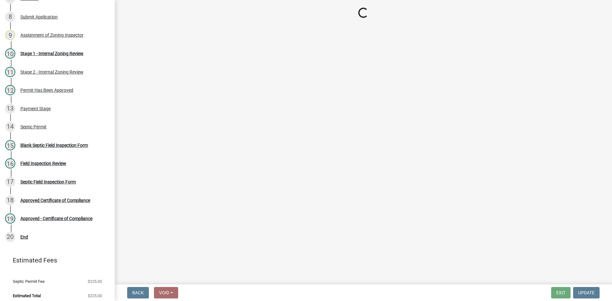
select select "3f5b086d-5a4c-4236-93bc-fa7bf4d11838"
select select "888a8260-2be6-47f2-a4de-b9f453a4d3bc"
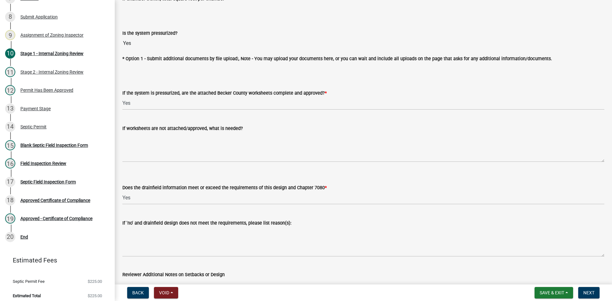
scroll to position [2355, 0]
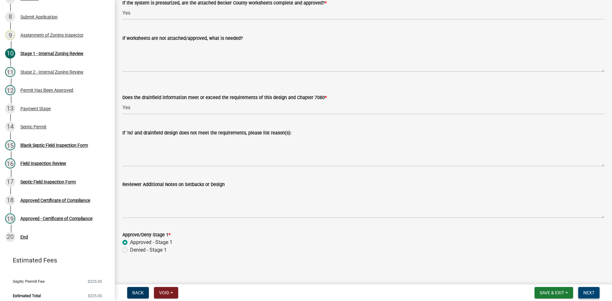
click at [595, 292] on span "Next" at bounding box center [589, 293] width 11 height 5
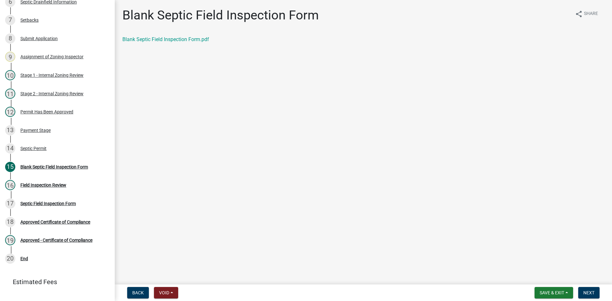
scroll to position [218, 0]
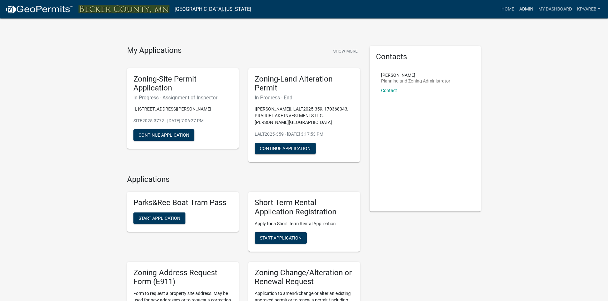
click at [523, 11] on link "Admin" at bounding box center [525, 9] width 19 height 12
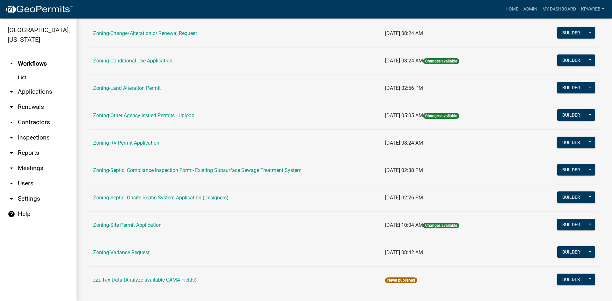
scroll to position [183, 0]
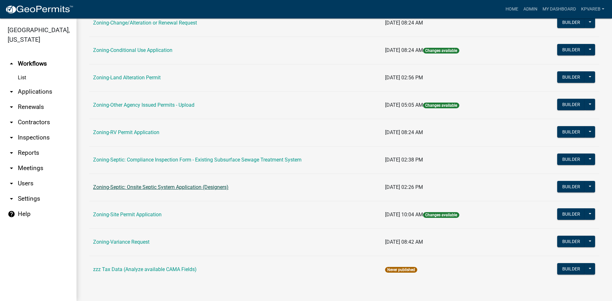
click at [224, 187] on link "Zoning-Septic: Onsite Septic System Application (Designers)" at bounding box center [161, 187] width 136 height 6
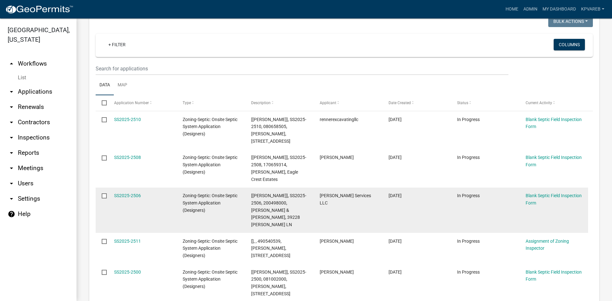
scroll to position [159, 0]
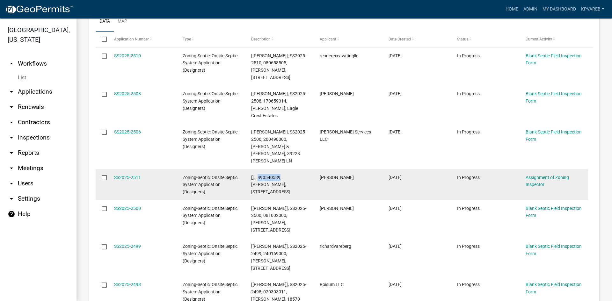
drag, startPoint x: 258, startPoint y: 163, endPoint x: 279, endPoint y: 165, distance: 20.8
click at [279, 175] on span "[], , 490540539, [PERSON_NAME], [STREET_ADDRESS]" at bounding box center [270, 185] width 39 height 20
copy span "490540539"
click at [135, 175] on link "SS2025-2511" at bounding box center [127, 177] width 27 height 5
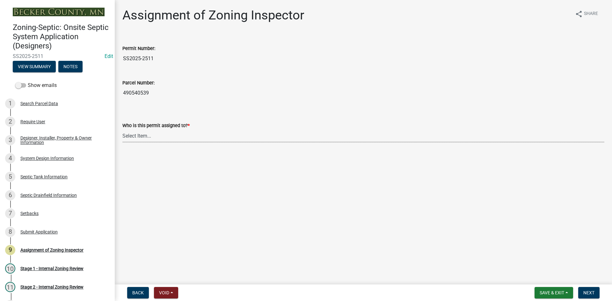
drag, startPoint x: 141, startPoint y: 136, endPoint x: 143, endPoint y: 142, distance: 6.4
click at [141, 136] on select "Select Item... [PERSON_NAME] [PERSON_NAME] [PERSON_NAME] [PERSON_NAME] [PERSON_…" at bounding box center [363, 135] width 482 height 13
click at [122, 129] on select "Select Item... [PERSON_NAME] [PERSON_NAME] [PERSON_NAME] [PERSON_NAME] [PERSON_…" at bounding box center [363, 135] width 482 height 13
select select "7bfe52ba-73b7-4ac1-9bde-d3bb601555ca"
click at [588, 290] on button "Next" at bounding box center [589, 292] width 21 height 11
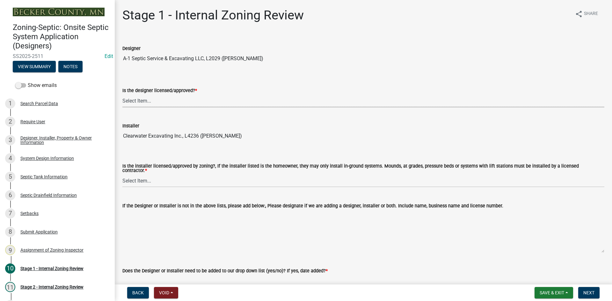
click at [141, 98] on select "Select Item... Yes No" at bounding box center [363, 100] width 482 height 13
click at [122, 94] on select "Select Item... Yes No" at bounding box center [363, 100] width 482 height 13
select select "49e49f1e-3b32-4342-8c2e-9cbd4919fe4d"
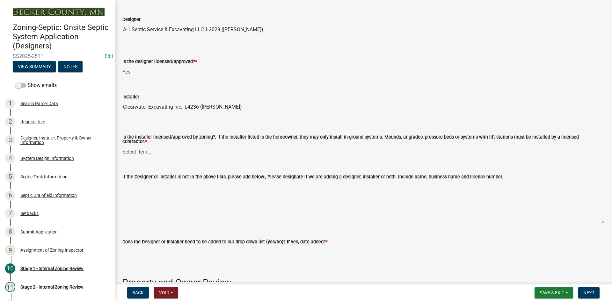
scroll to position [64, 0]
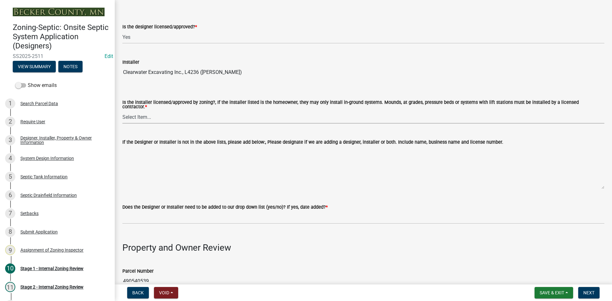
drag, startPoint x: 143, startPoint y: 113, endPoint x: 143, endPoint y: 117, distance: 3.5
click at [143, 113] on select "Select Item... Yes No" at bounding box center [363, 117] width 482 height 13
click at [122, 111] on select "Select Item... Yes No" at bounding box center [363, 117] width 482 height 13
select select "ca07ae0a-7638-46ff-ada2-c67ca3524324"
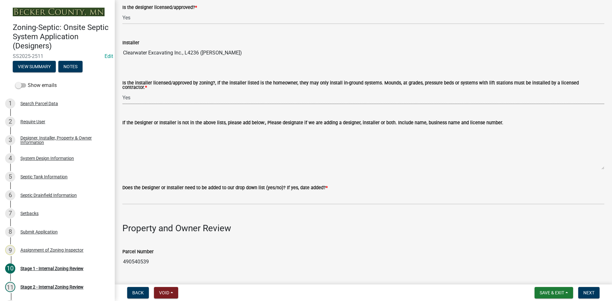
scroll to position [159, 0]
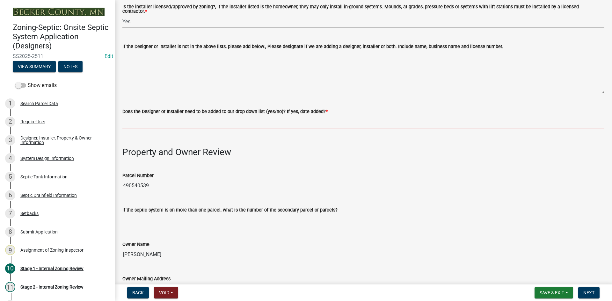
drag, startPoint x: 150, startPoint y: 122, endPoint x: 152, endPoint y: 126, distance: 4.1
click at [150, 122] on input "Does the Designer or Installer need to be added to our drop down list (yes/no)?…" at bounding box center [363, 121] width 482 height 13
type input "NO"
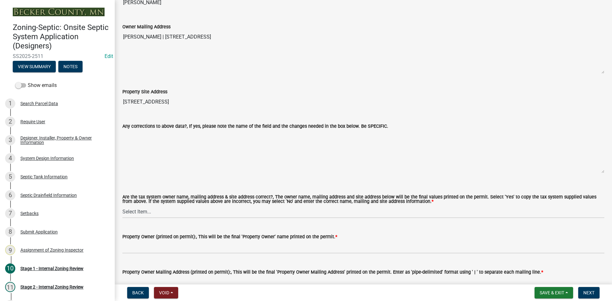
scroll to position [447, 0]
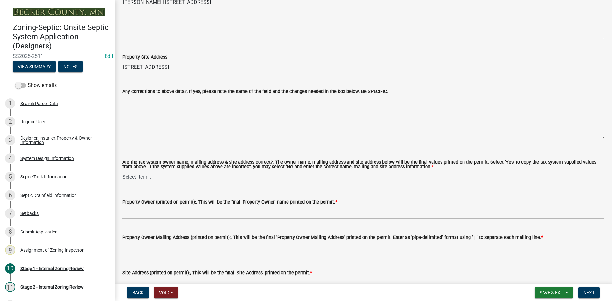
click at [144, 175] on select "Select Item... Yes No" at bounding box center [363, 177] width 482 height 13
click at [122, 171] on select "Select Item... Yes No" at bounding box center [363, 177] width 482 height 13
select select "ec75a761-93b4-47c5-8535-fea253c32937"
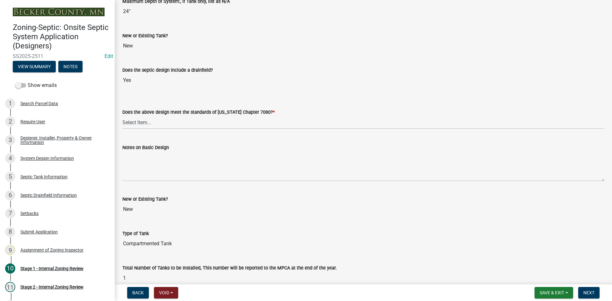
scroll to position [1349, 0]
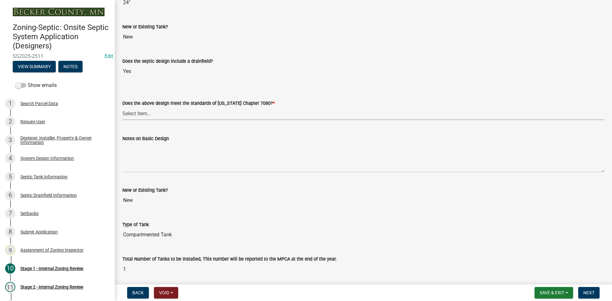
click at [135, 109] on select "Select Item... Yes No" at bounding box center [363, 113] width 482 height 13
click at [122, 107] on select "Select Item... Yes No" at bounding box center [363, 113] width 482 height 13
select select "bcbb982e-a48c-4b4a-a83b-ed1363446a86"
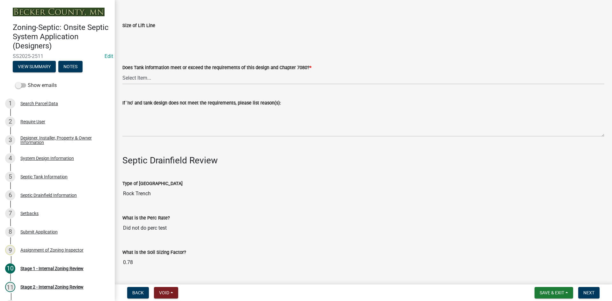
scroll to position [1859, 0]
click at [140, 73] on select "Select Item... Yes No" at bounding box center [363, 76] width 482 height 13
click at [122, 70] on select "Select Item... Yes No" at bounding box center [363, 76] width 482 height 13
select select "47a2a5dd-5977-4941-8e6f-09ff03cdfb75"
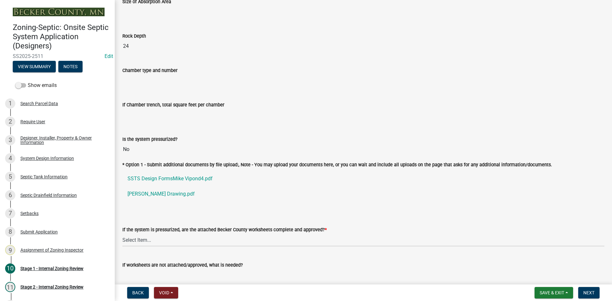
scroll to position [2242, 0]
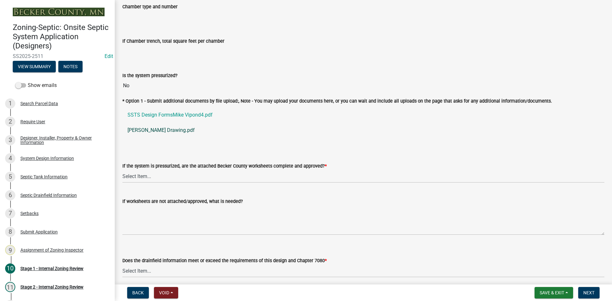
click at [174, 126] on link "Mike Vipond Drawing.pdf" at bounding box center [363, 130] width 482 height 15
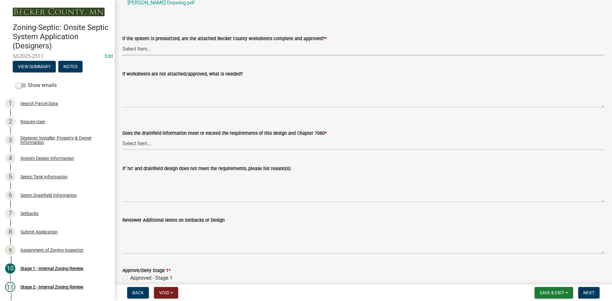
drag, startPoint x: 154, startPoint y: 47, endPoint x: 157, endPoint y: 48, distance: 3.4
click at [154, 46] on select "Select Item... Yes No NA" at bounding box center [363, 48] width 482 height 13
click at [122, 42] on select "Select Item... Yes No NA" at bounding box center [363, 48] width 482 height 13
select select "3f07d53b-f129-45c8-90f2-315300c75b14"
click at [149, 143] on select "Select Item... Yes No" at bounding box center [363, 143] width 482 height 13
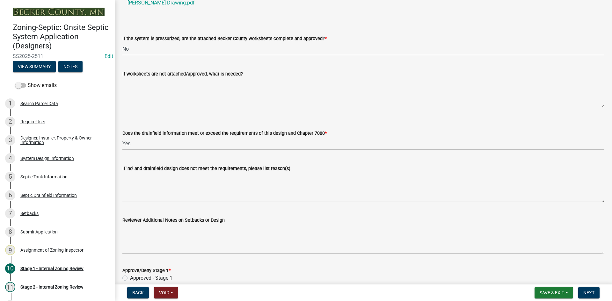
click at [122, 137] on select "Select Item... Yes No" at bounding box center [363, 143] width 482 height 13
select select "888a8260-2be6-47f2-a4de-b9f453a4d3bc"
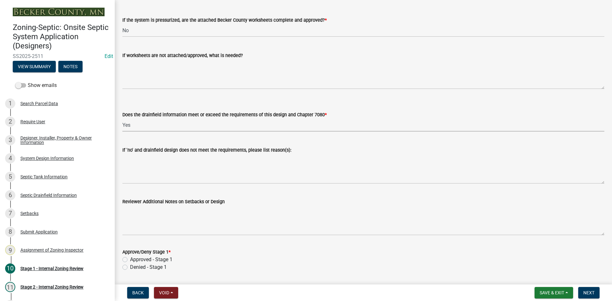
scroll to position [2405, 0]
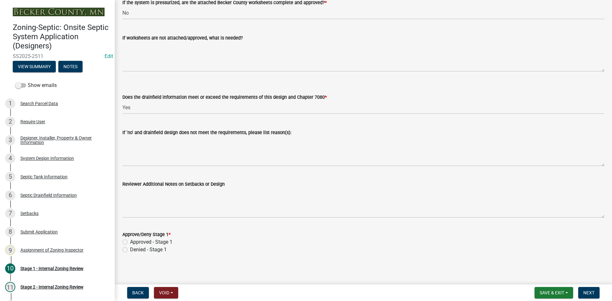
click at [130, 239] on label "Approved - Stage 1" at bounding box center [151, 243] width 42 height 8
click at [130, 239] on input "Approved - Stage 1" at bounding box center [132, 241] width 4 height 4
radio input "true"
click at [547, 291] on span "Save & Exit" at bounding box center [552, 293] width 25 height 5
click at [538, 259] on button "Save" at bounding box center [547, 261] width 51 height 15
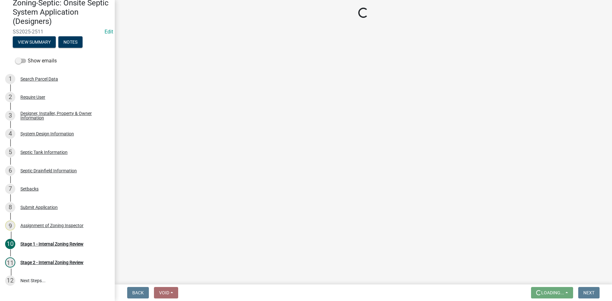
scroll to position [23, 0]
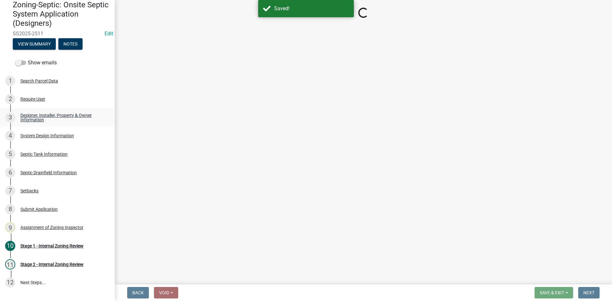
select select "49e49f1e-3b32-4342-8c2e-9cbd4919fe4d"
select select "ca07ae0a-7638-46ff-ada2-c67ca3524324"
select select "ec75a761-93b4-47c5-8535-fea253c32937"
select select "bcbb982e-a48c-4b4a-a83b-ed1363446a86"
select select "47a2a5dd-5977-4941-8e6f-09ff03cdfb75"
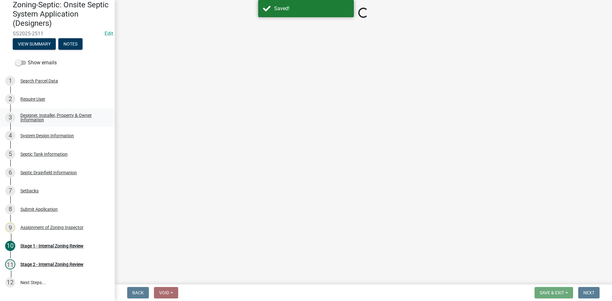
select select "3f07d53b-f129-45c8-90f2-315300c75b14"
select select "888a8260-2be6-47f2-a4de-b9f453a4d3bc"
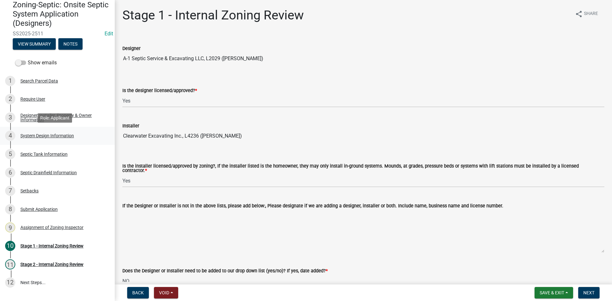
click at [52, 137] on div "System Design Information" at bounding box center [47, 136] width 54 height 4
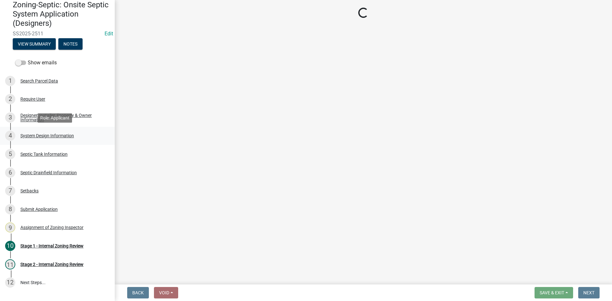
select select "1dbde450-0d00-4fac-96a0-74b44ab60bea"
select select "25258e87-3ef9-4f1c-a5f1-75a1d463abfb"
select select "011fbff4-a41d-4a75-9bd8-71c7e6c69e0d"
select select "85fdfef2-2683-4311-b5d5-5505f6411127"
select select "d95a9312-c8a1-4ec7-8581-25dbcf440a1f"
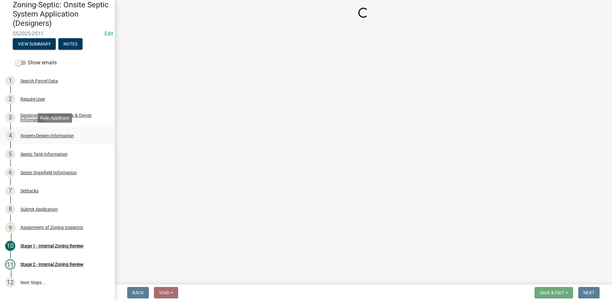
select select "ba735beb-519e-40f0-ae20-62d65fc4c46b"
select select "ef698bf5-6172-44c1-9ffb-522c07469aed"
select select "a0c59fcd-b61c-4c3a-90a8-e70849750c47"
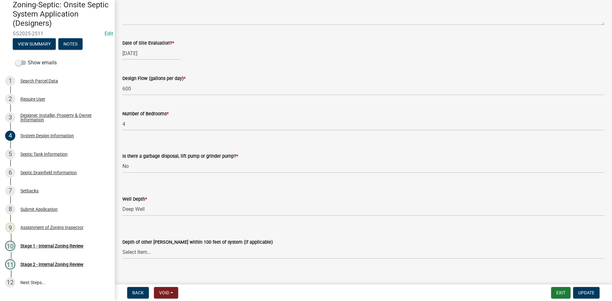
scroll to position [1173, 0]
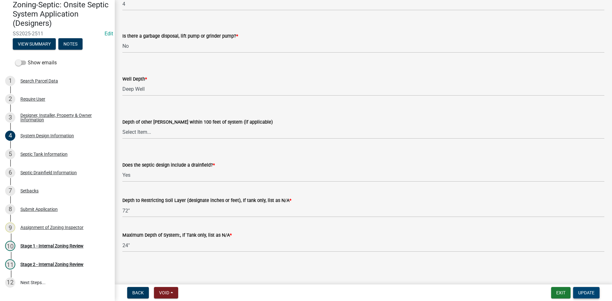
click at [586, 291] on span "Update" at bounding box center [587, 293] width 16 height 5
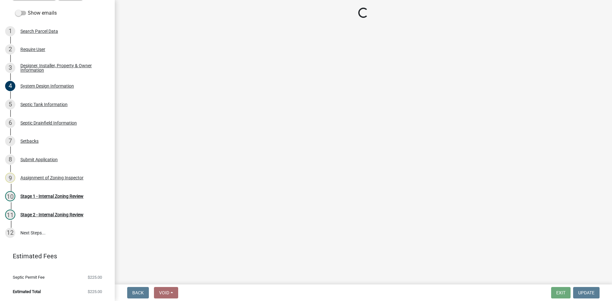
scroll to position [73, 0]
select select "49e49f1e-3b32-4342-8c2e-9cbd4919fe4d"
select select "ca07ae0a-7638-46ff-ada2-c67ca3524324"
select select "ec75a761-93b4-47c5-8535-fea253c32937"
select select "bcbb982e-a48c-4b4a-a83b-ed1363446a86"
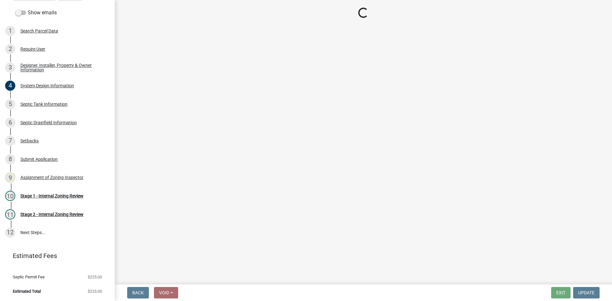
select select "47a2a5dd-5977-4941-8e6f-09ff03cdfb75"
select select "3f07d53b-f129-45c8-90f2-315300c75b14"
select select "888a8260-2be6-47f2-a4de-b9f453a4d3bc"
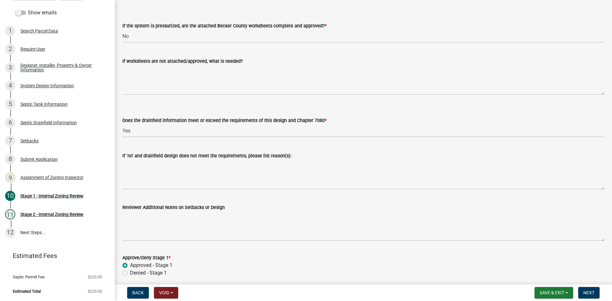
scroll to position [2405, 0]
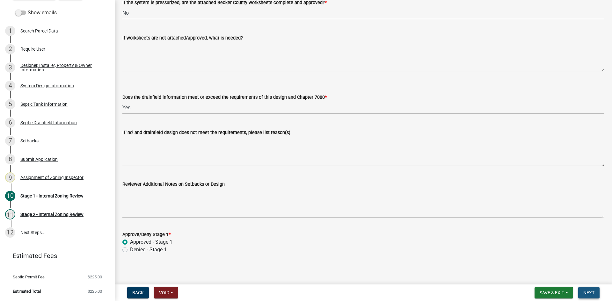
click at [596, 291] on button "Next" at bounding box center [589, 292] width 21 height 11
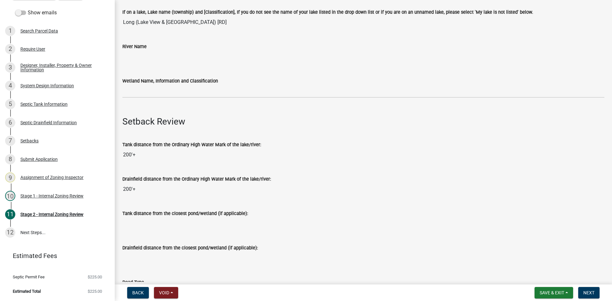
scroll to position [32, 0]
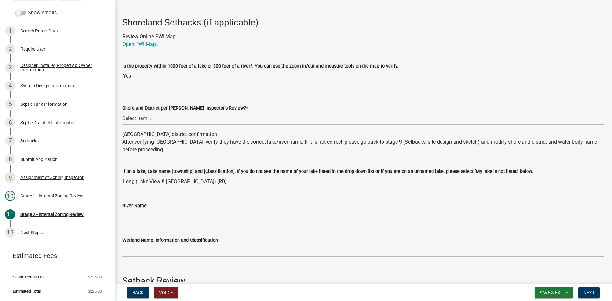
click at [139, 114] on select "Select Item... Yes No" at bounding box center [363, 118] width 482 height 13
click at [122, 112] on select "Select Item... Yes No" at bounding box center [363, 118] width 482 height 13
select select "69d592bb-9906-4277-a6fb-df8686255161"
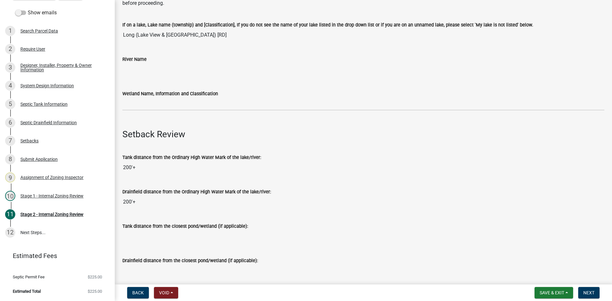
scroll to position [191, 0]
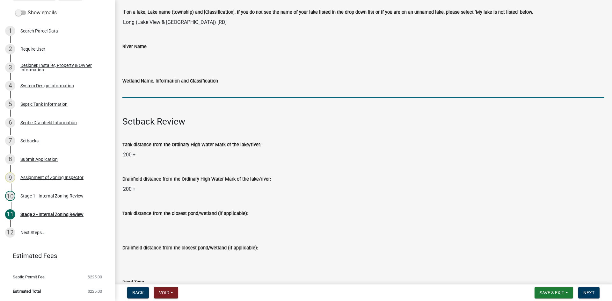
click at [153, 93] on input "Wetland Name, Information and Classification" at bounding box center [363, 91] width 482 height 13
type input "rd100"
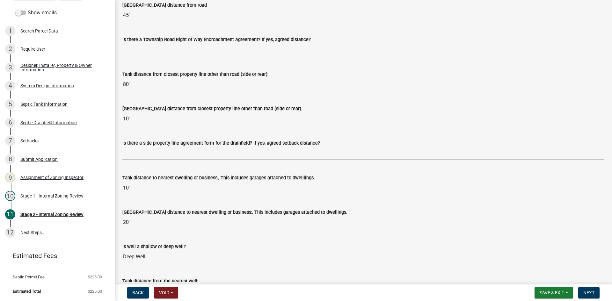
scroll to position [574, 0]
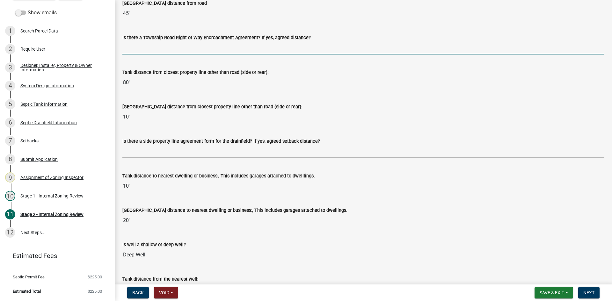
click at [138, 49] on input "Is there a Township Road Right of Way Encroachment Agreement? If yes, agreed di…" at bounding box center [363, 47] width 482 height 13
type input "na"
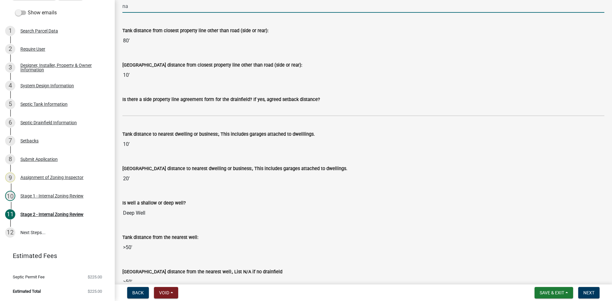
scroll to position [670, 0]
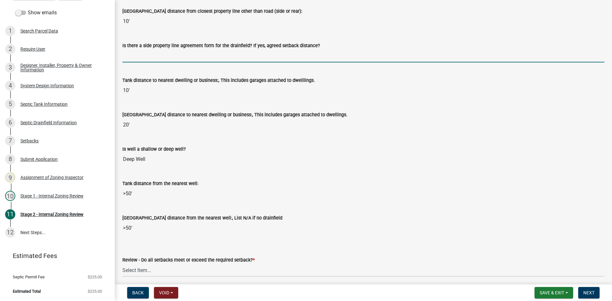
drag, startPoint x: 146, startPoint y: 58, endPoint x: 149, endPoint y: 61, distance: 3.8
click at [146, 58] on input "Is there a side property line agreement form for the drainfield? If yes, agreed…" at bounding box center [363, 55] width 482 height 13
type input "na"
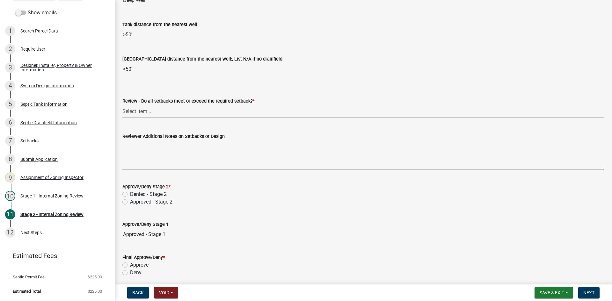
scroll to position [829, 0]
click at [145, 115] on select "Select Item... Yes No N/A" at bounding box center [363, 111] width 482 height 13
click at [122, 105] on select "Select Item... Yes No N/A" at bounding box center [363, 111] width 482 height 13
select select "1ad81be4-5d59-46bf-8b7b-d7c0f20ad891"
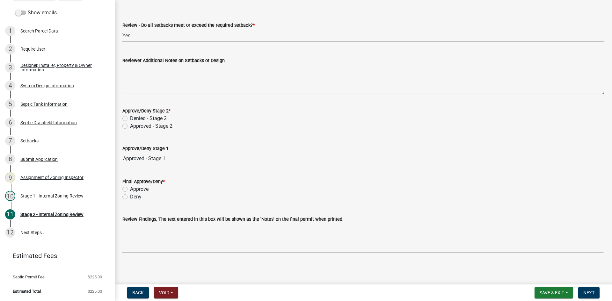
scroll to position [906, 0]
click at [128, 122] on div "Approved - Stage 2" at bounding box center [363, 126] width 482 height 8
click at [130, 124] on label "Approved - Stage 2" at bounding box center [151, 126] width 42 height 8
click at [130, 124] on input "Approved - Stage 2" at bounding box center [132, 124] width 4 height 4
radio input "true"
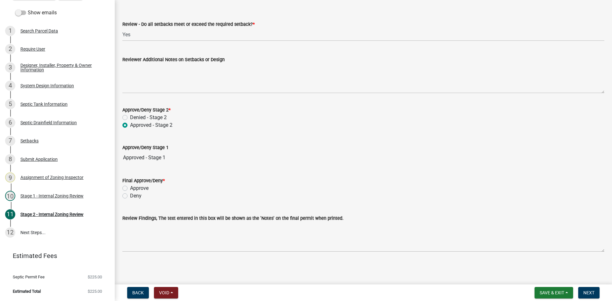
click at [130, 189] on label "Approve" at bounding box center [139, 189] width 18 height 8
click at [130, 189] on input "Approve" at bounding box center [132, 187] width 4 height 4
radio input "true"
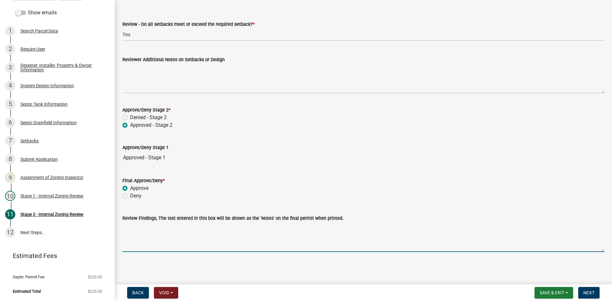
click at [158, 241] on textarea "Review Findings, The text entered in this box will be shown as the 'Notes' on t…" at bounding box center [363, 237] width 482 height 30
click at [188, 231] on textarea "adding new tank and drain feild to existing" at bounding box center [363, 237] width 482 height 30
click at [189, 230] on textarea "adding new tank and drain feild to existing" at bounding box center [363, 237] width 482 height 30
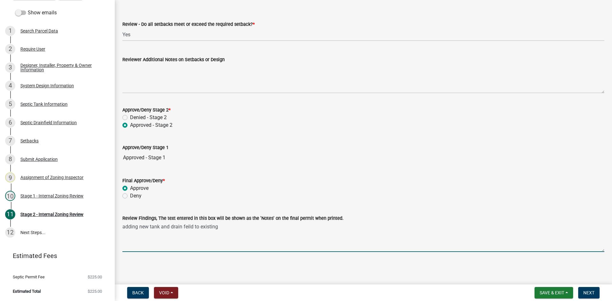
click at [189, 230] on textarea "adding new tank and drain feild to existing" at bounding box center [363, 237] width 482 height 30
click at [219, 230] on textarea "adding new tank and drain field to existing" at bounding box center [363, 237] width 482 height 30
click at [218, 229] on textarea "adding new tank and drain field to existing/abandoning old tank" at bounding box center [363, 237] width 482 height 30
click at [291, 230] on textarea "adding new tank and drain field to existing drainfield /abandoning old tank" at bounding box center [363, 237] width 482 height 30
drag, startPoint x: 160, startPoint y: 228, endPoint x: 169, endPoint y: 228, distance: 8.9
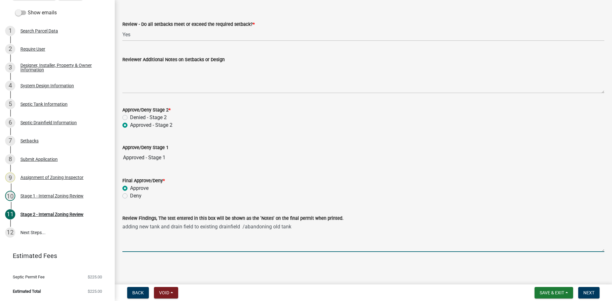
click at [169, 228] on textarea "adding new tank and drain field to existing drainfield /abandoning old tank" at bounding box center [363, 237] width 482 height 30
click at [159, 227] on textarea "adding new tank adding drain field to existing drainfield /abandoning old tank" at bounding box center [363, 237] width 482 height 30
click at [306, 228] on textarea "adding new tank/ adding drain field to existing drainfield /abandoning old tank" at bounding box center [363, 237] width 482 height 30
type textarea "adding new tank/ adding drain field to existing drainfield /abandoning old tank"
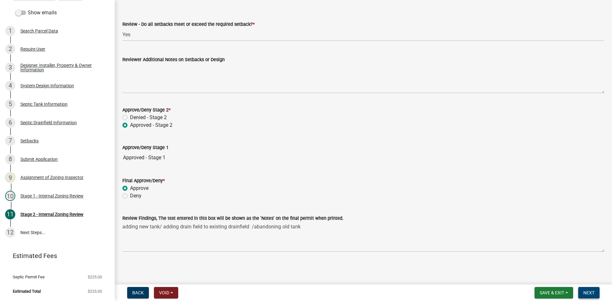
drag, startPoint x: 590, startPoint y: 293, endPoint x: 539, endPoint y: 217, distance: 91.7
click at [558, 218] on wm-app "Zoning-Septic: Onsite Septic System Application (Designers) SS2025-2511 Edit Vi…" at bounding box center [306, 150] width 612 height 301
click at [589, 291] on span "Next" at bounding box center [589, 293] width 11 height 5
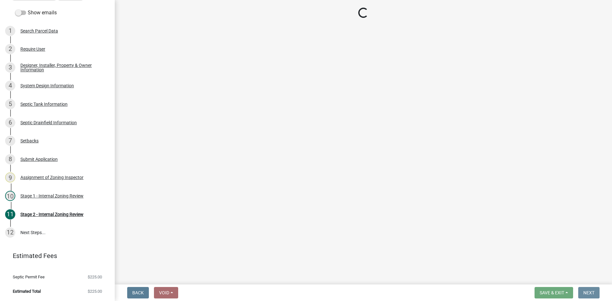
scroll to position [0, 0]
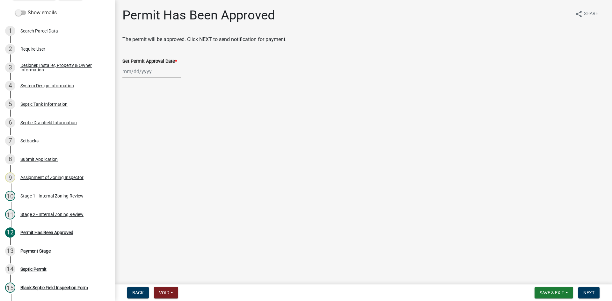
select select "9"
select select "2025"
click at [151, 71] on div "Jan Feb Mar Apr May Jun Jul Aug Sep Oct Nov Dec 1525 1526 1527 1528 1529 1530 1…" at bounding box center [151, 71] width 58 height 13
click at [174, 117] on div "12" at bounding box center [170, 116] width 10 height 10
type input "[DATE]"
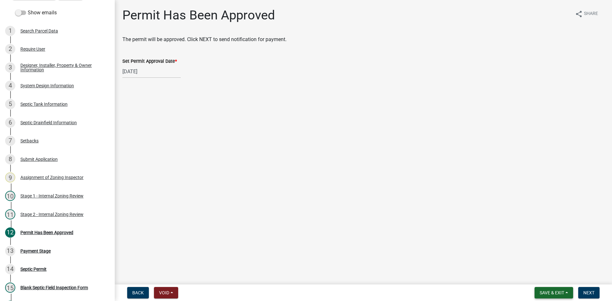
drag, startPoint x: 558, startPoint y: 292, endPoint x: 557, endPoint y: 226, distance: 65.7
click at [557, 226] on wm-app "Zoning-Septic: Onsite Septic System Application (Designers) SS2025-2511 Edit Vi…" at bounding box center [306, 150] width 612 height 301
click at [550, 293] on span "Save & Exit" at bounding box center [552, 293] width 25 height 5
click at [589, 292] on span "Next" at bounding box center [589, 293] width 11 height 5
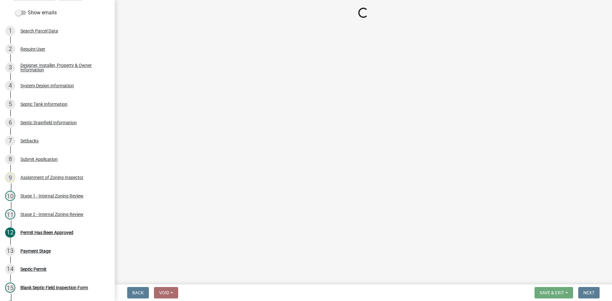
select select "3: 3"
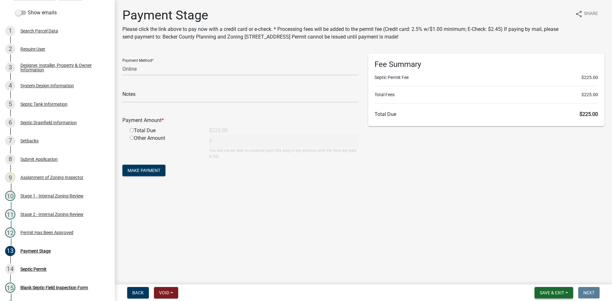
click at [546, 291] on span "Save & Exit" at bounding box center [552, 293] width 25 height 5
click at [551, 277] on button "Save & Exit" at bounding box center [547, 276] width 51 height 15
